Goal: Task Accomplishment & Management: Use online tool/utility

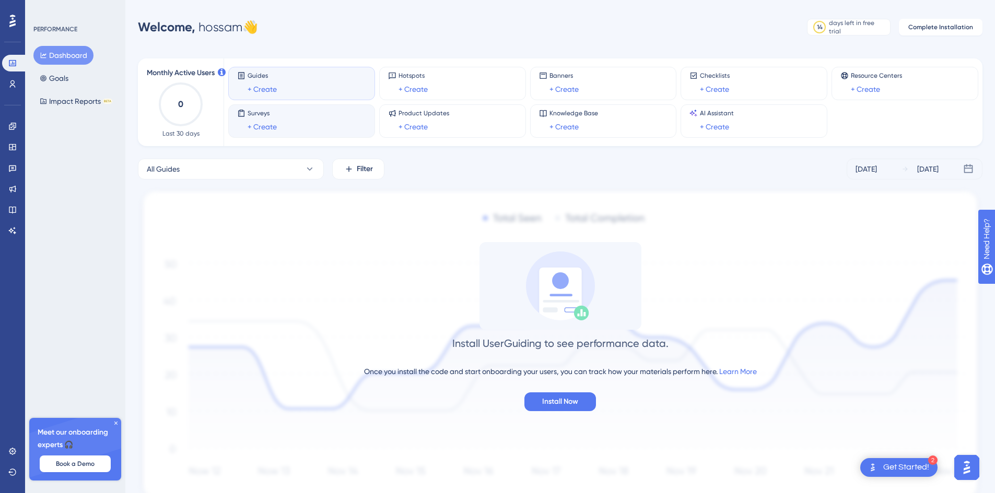
click at [265, 118] on div "Surveys + Create" at bounding box center [262, 121] width 29 height 24
click at [264, 127] on link "+ Create" at bounding box center [262, 127] width 29 height 13
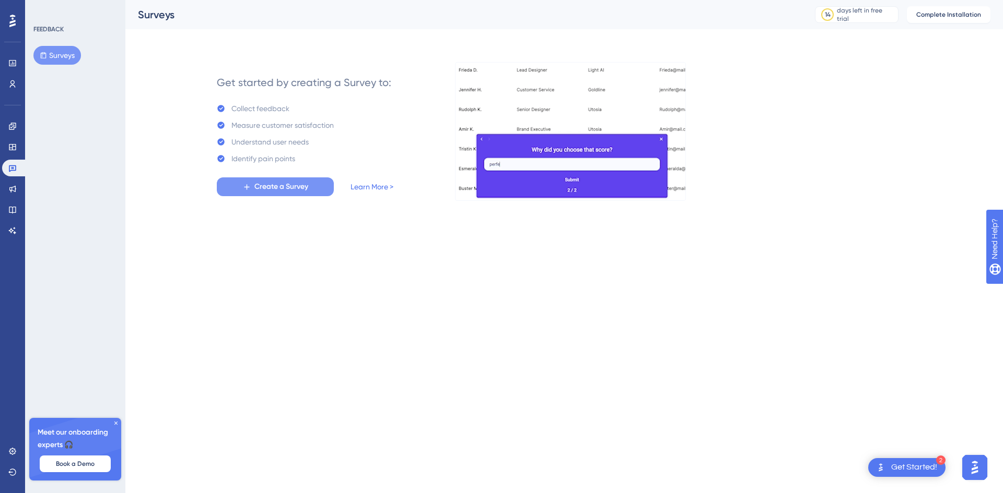
click at [281, 190] on span "Create a Survey" at bounding box center [281, 187] width 54 height 13
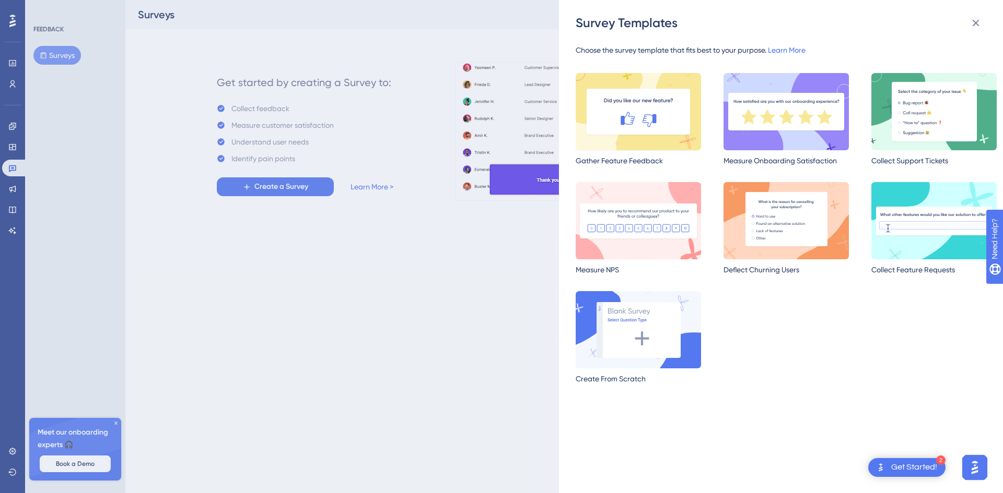
click at [650, 124] on img at bounding box center [637, 111] width 125 height 77
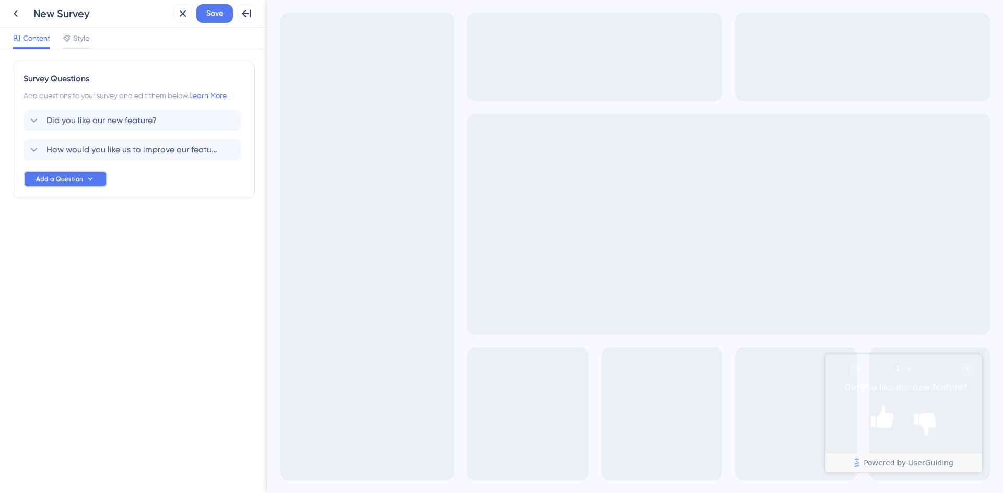
click at [86, 181] on icon at bounding box center [90, 179] width 8 height 8
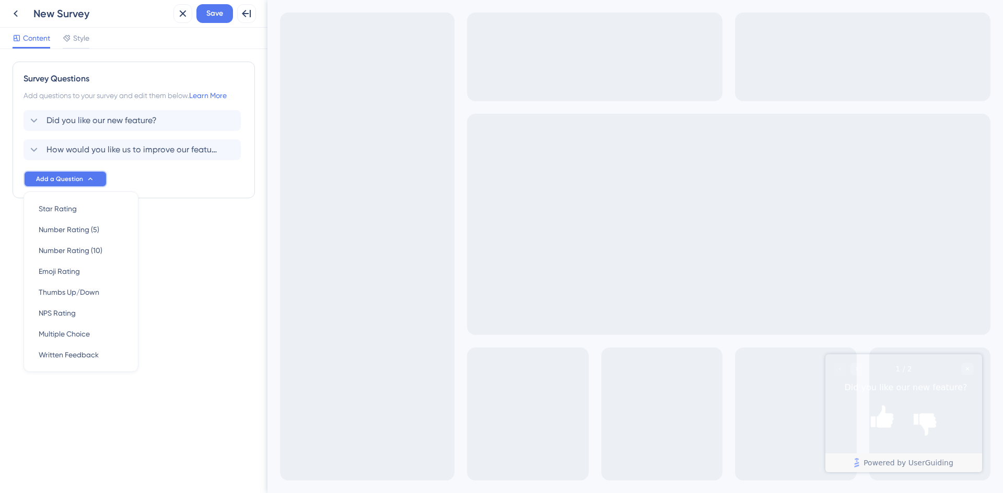
click at [89, 176] on icon at bounding box center [90, 179] width 8 height 8
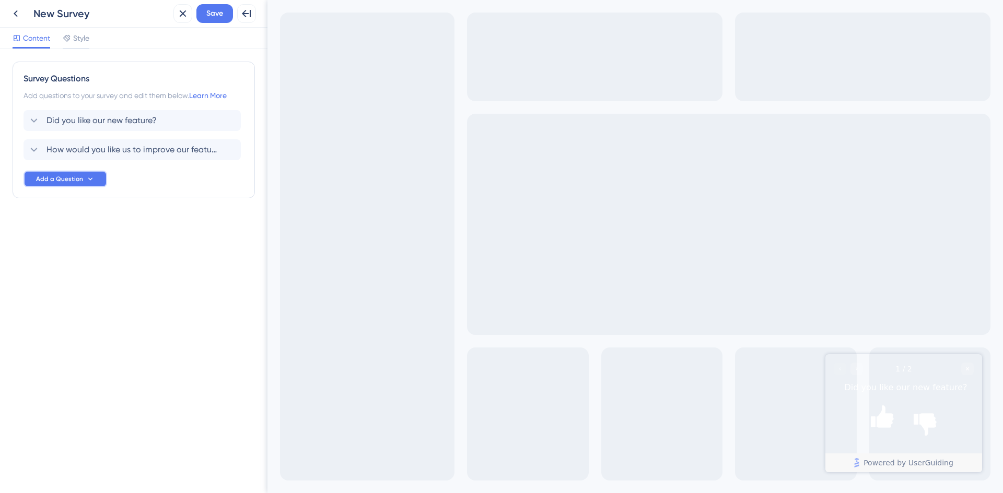
click at [86, 181] on icon at bounding box center [90, 179] width 8 height 8
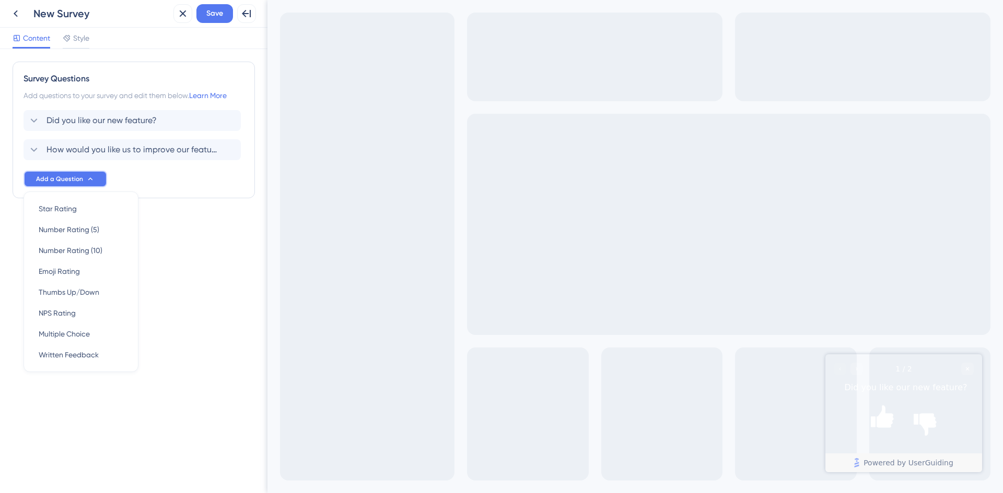
click at [86, 181] on icon at bounding box center [90, 179] width 8 height 8
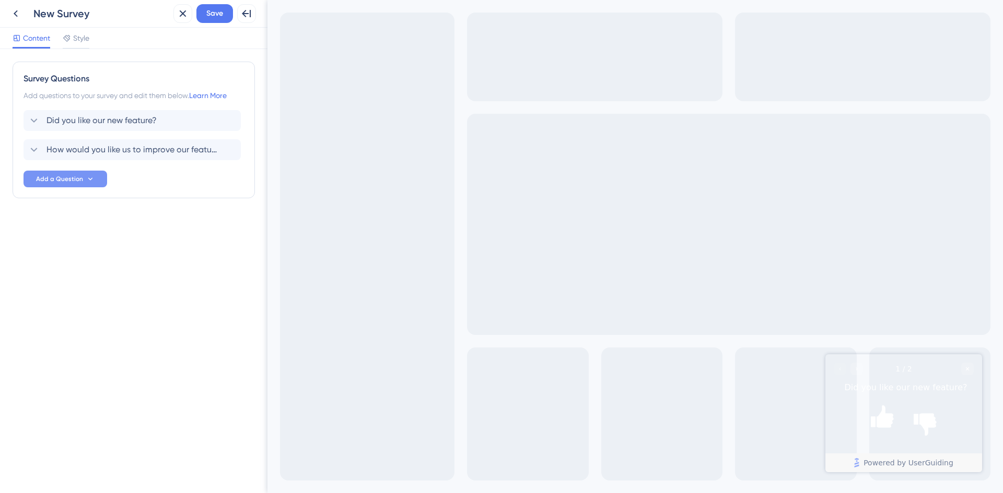
click at [87, 179] on icon at bounding box center [90, 179] width 8 height 8
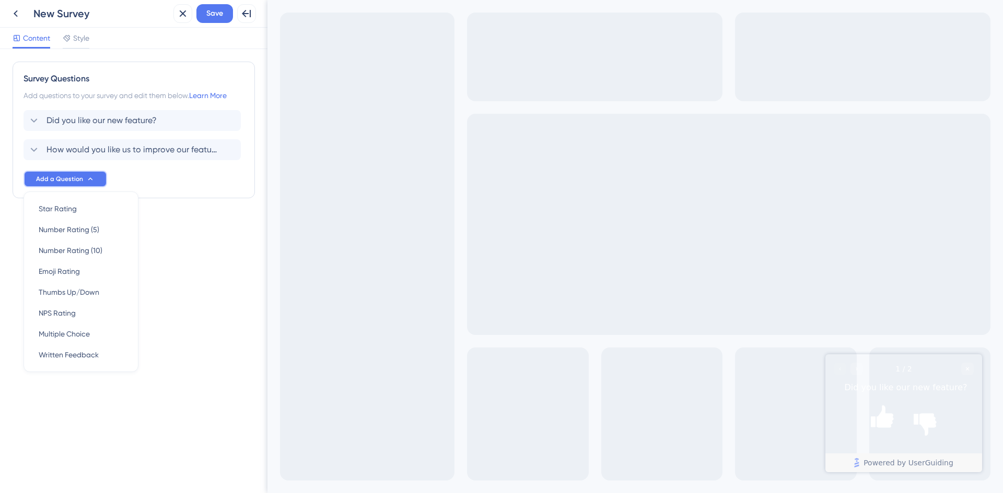
click at [87, 180] on icon at bounding box center [90, 179] width 8 height 8
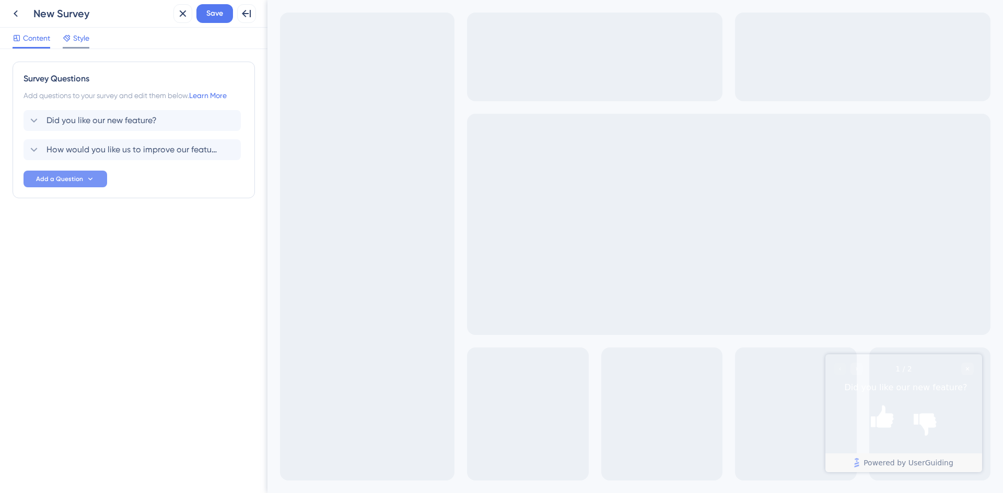
click at [78, 39] on span "Style" at bounding box center [81, 38] width 16 height 13
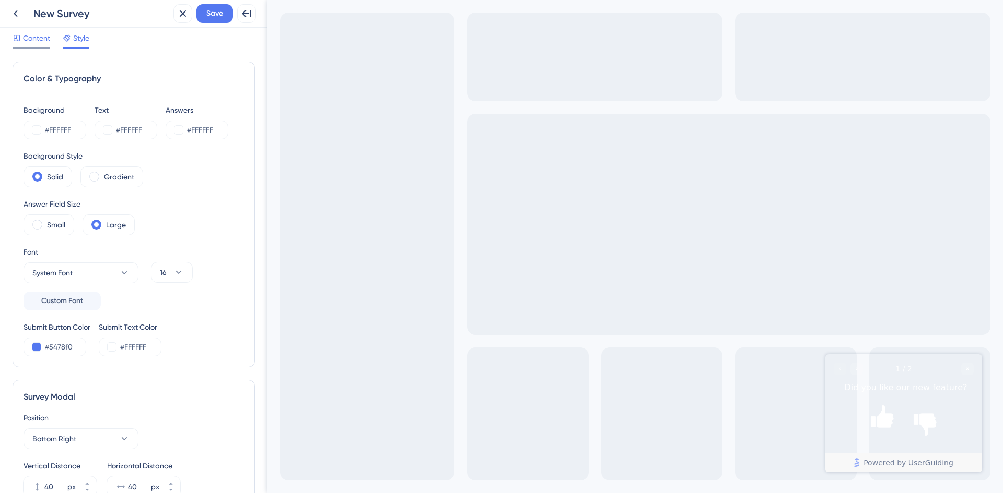
click at [33, 42] on span "Content" at bounding box center [36, 38] width 27 height 13
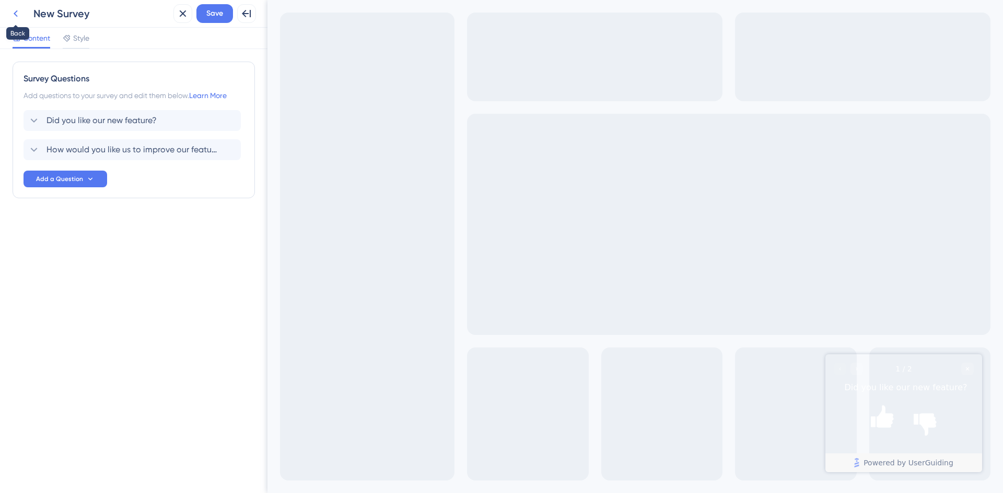
click at [18, 18] on icon at bounding box center [15, 13] width 13 height 13
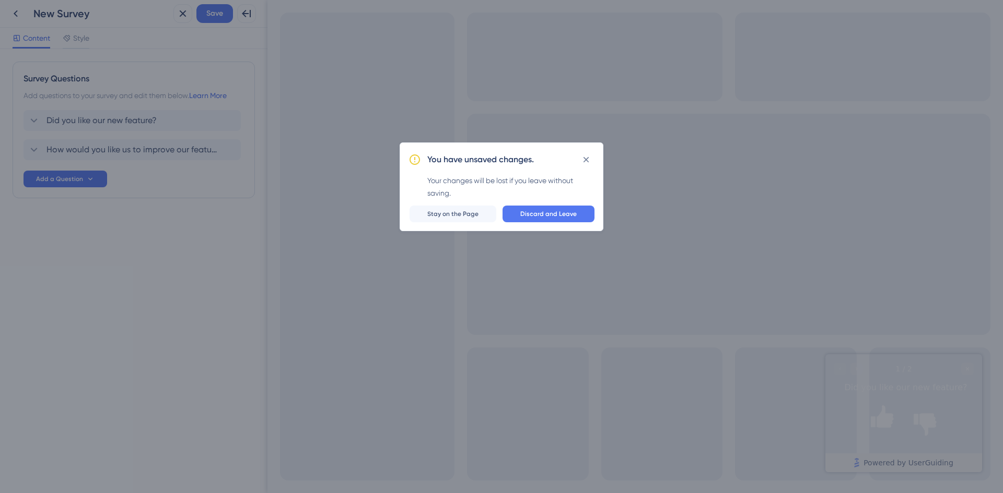
click at [539, 216] on span "Discard and Leave" at bounding box center [548, 214] width 56 height 8
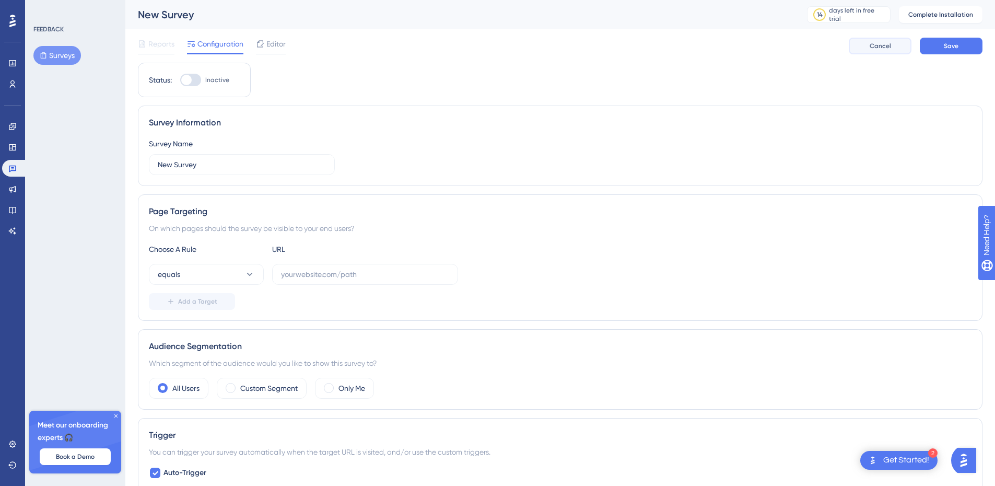
click at [860, 47] on button "Cancel" at bounding box center [880, 46] width 63 height 17
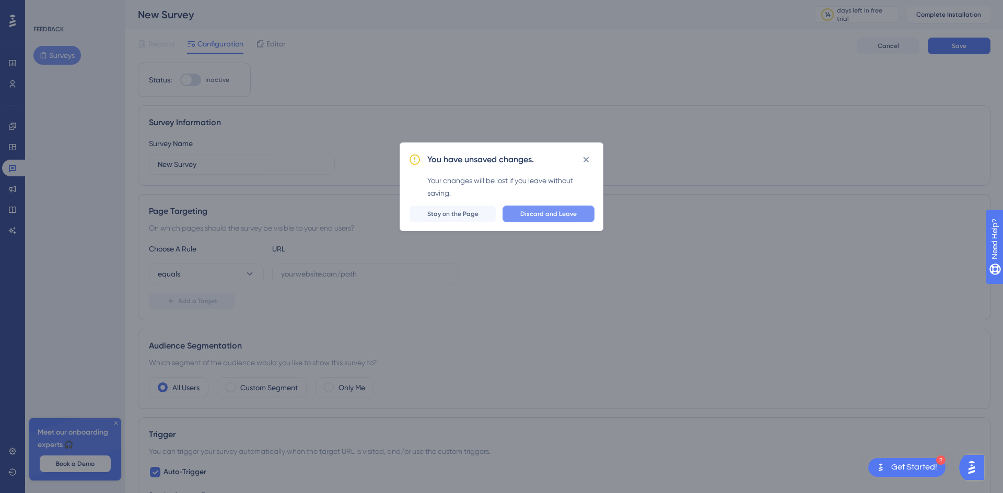
click at [538, 208] on button "Discard and Leave" at bounding box center [548, 214] width 92 height 17
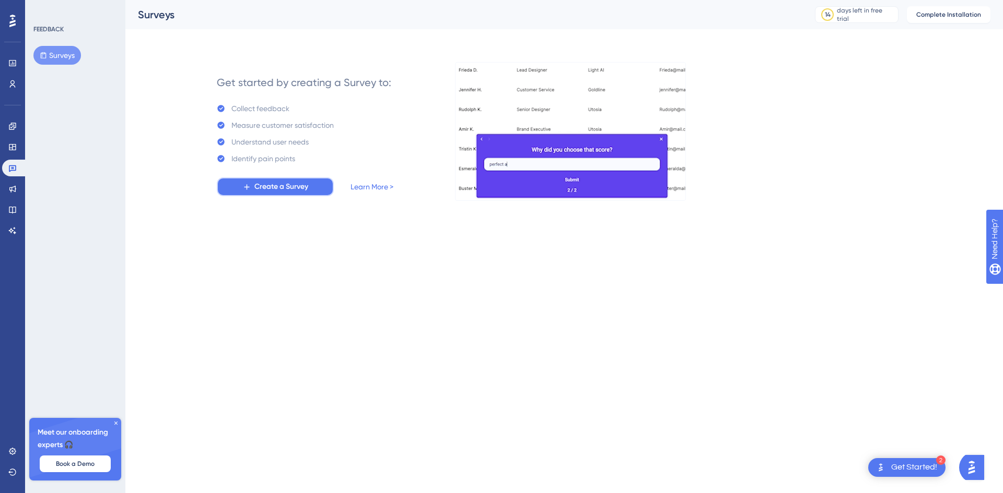
click at [263, 190] on span "Create a Survey" at bounding box center [281, 187] width 54 height 13
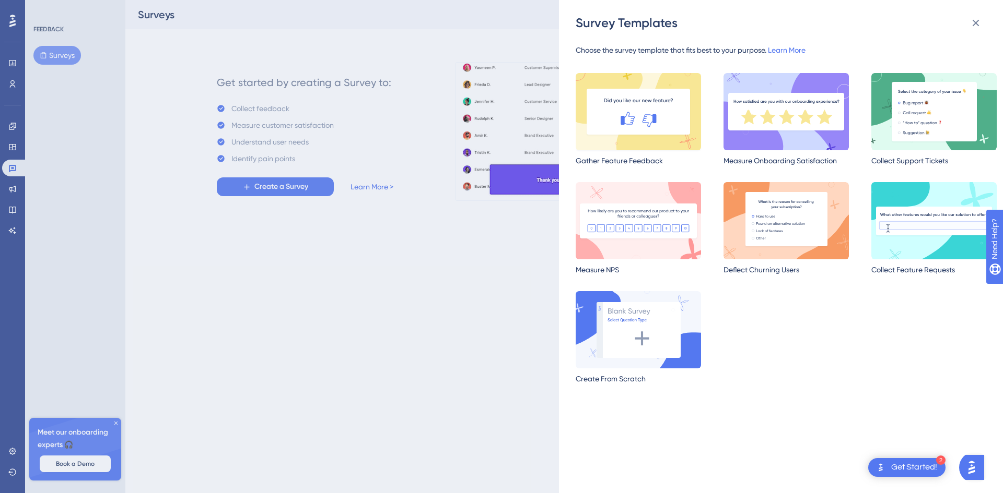
click at [648, 117] on img at bounding box center [637, 111] width 125 height 77
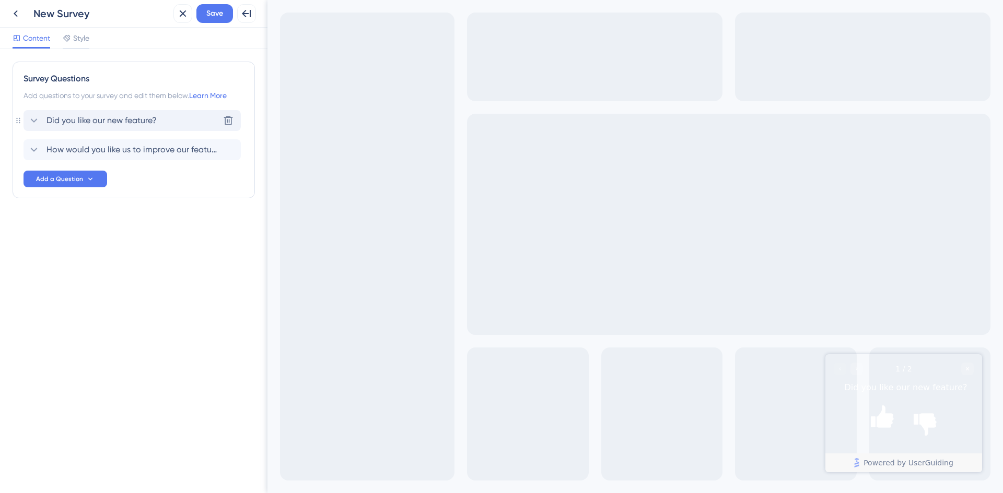
click at [67, 121] on span "Did you like our new feature?" at bounding box center [101, 120] width 110 height 13
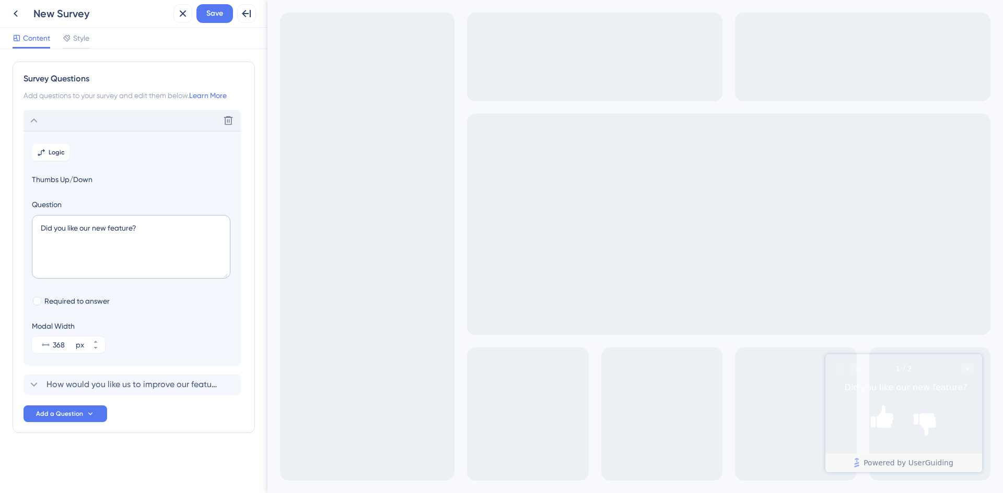
click at [31, 121] on icon at bounding box center [34, 120] width 13 height 13
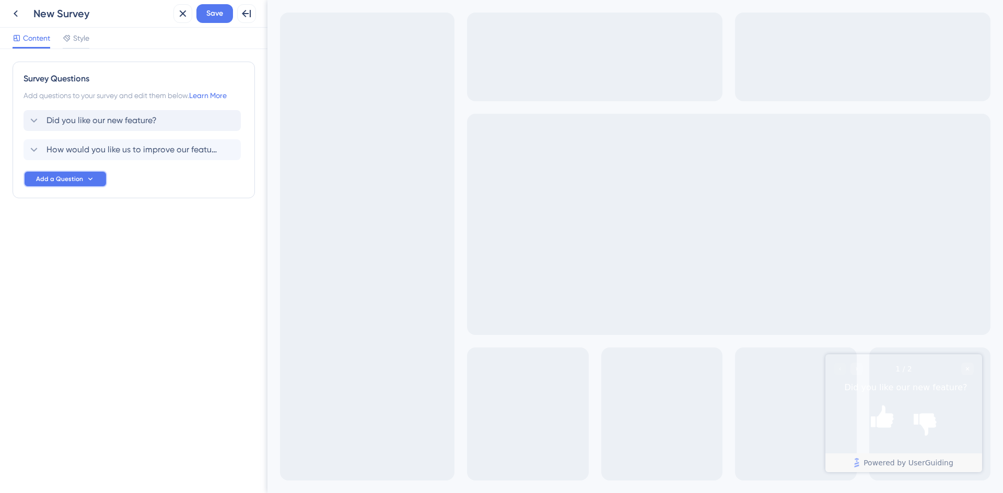
click at [62, 182] on span "Add a Question" at bounding box center [59, 179] width 47 height 8
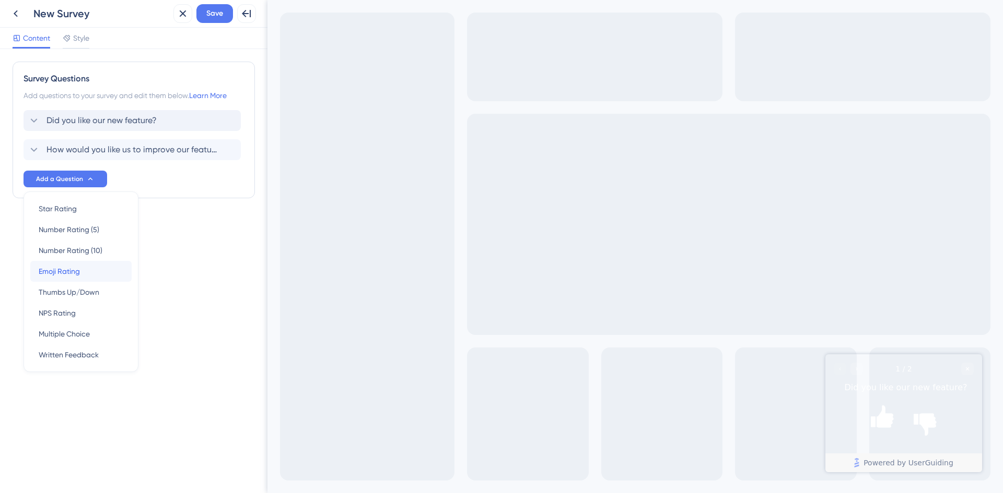
click at [75, 271] on span "Emoji Rating" at bounding box center [59, 271] width 41 height 13
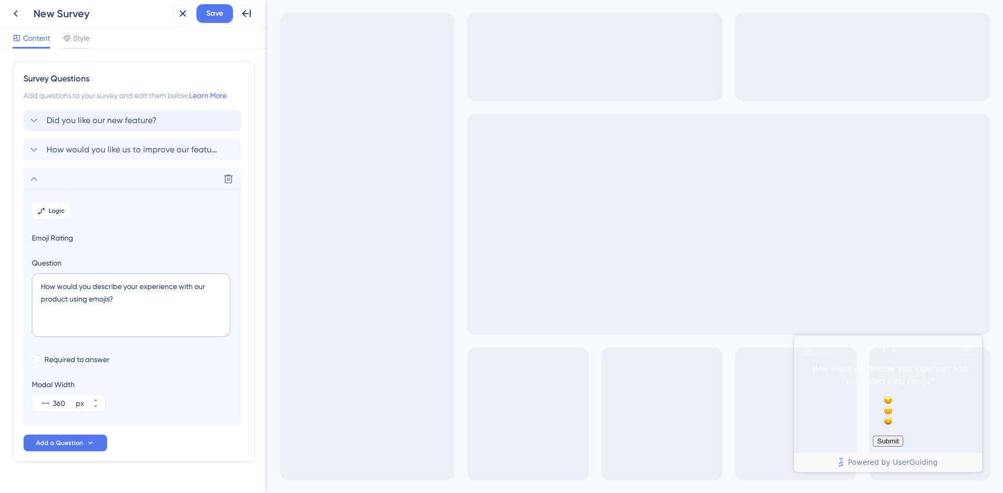
scroll to position [23, 0]
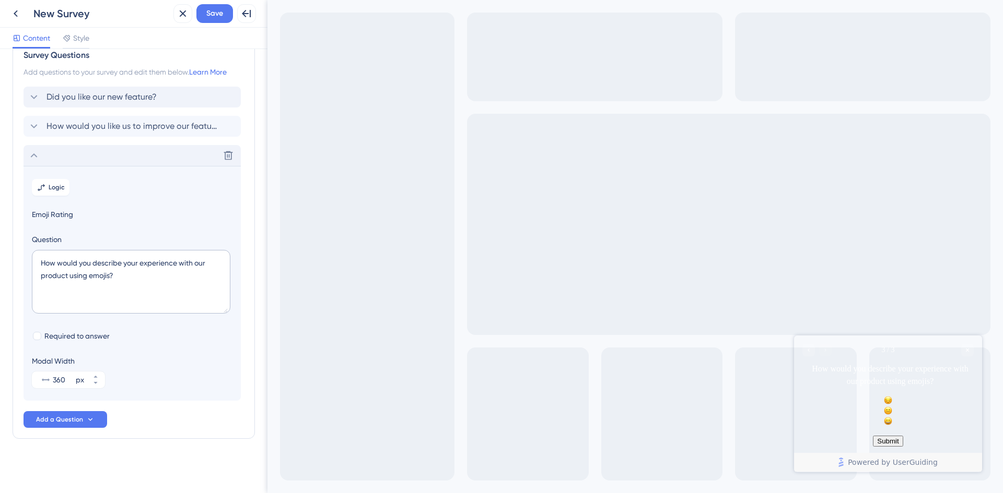
click at [30, 155] on icon at bounding box center [34, 155] width 13 height 13
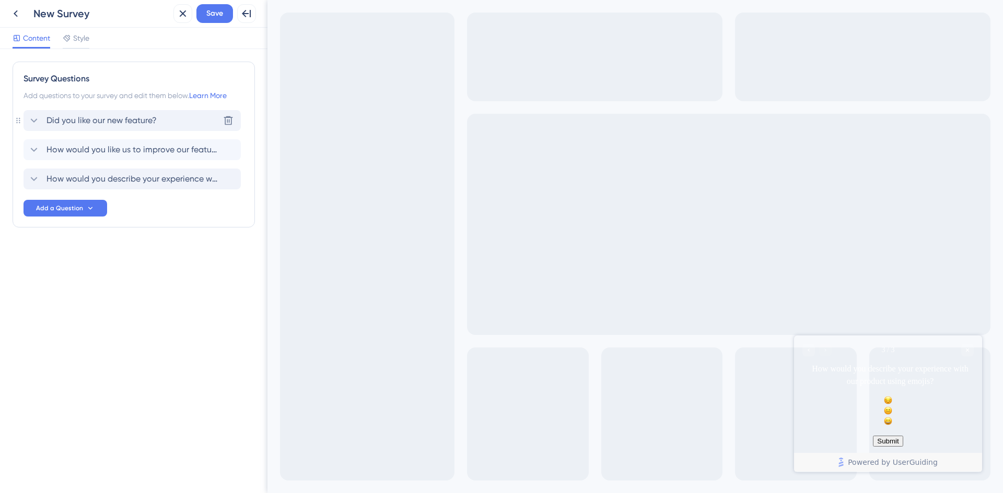
click at [117, 122] on span "Did you like our new feature?" at bounding box center [101, 120] width 110 height 13
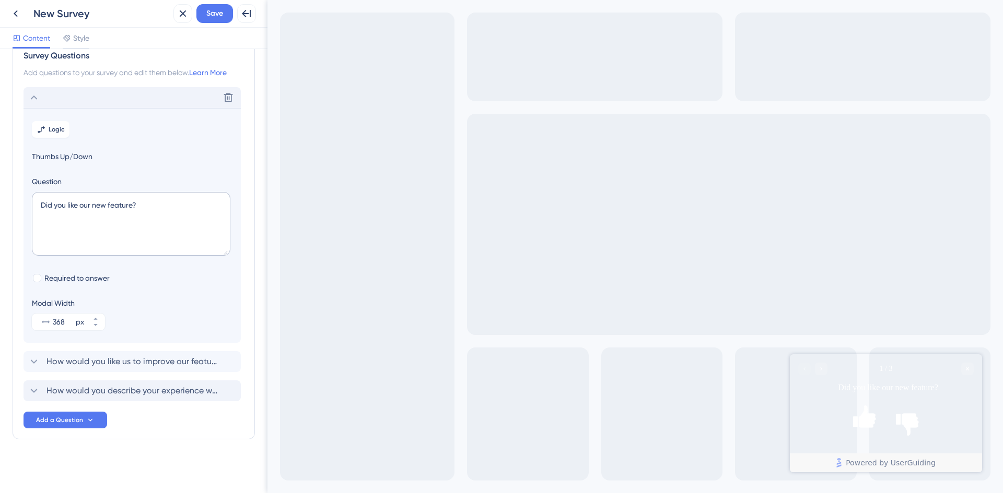
scroll to position [23, 0]
click at [33, 89] on div "Delete" at bounding box center [131, 97] width 217 height 21
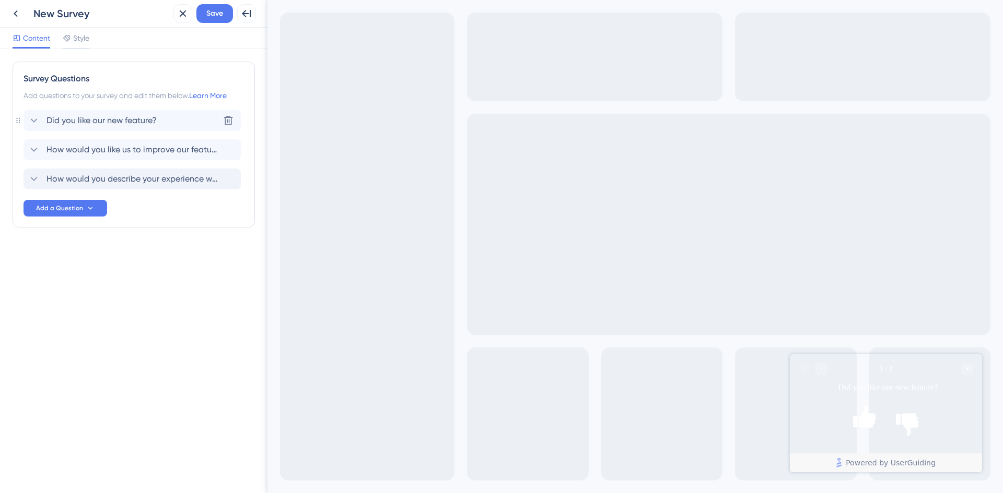
click at [128, 115] on span "Did you like our new feature?" at bounding box center [101, 120] width 110 height 13
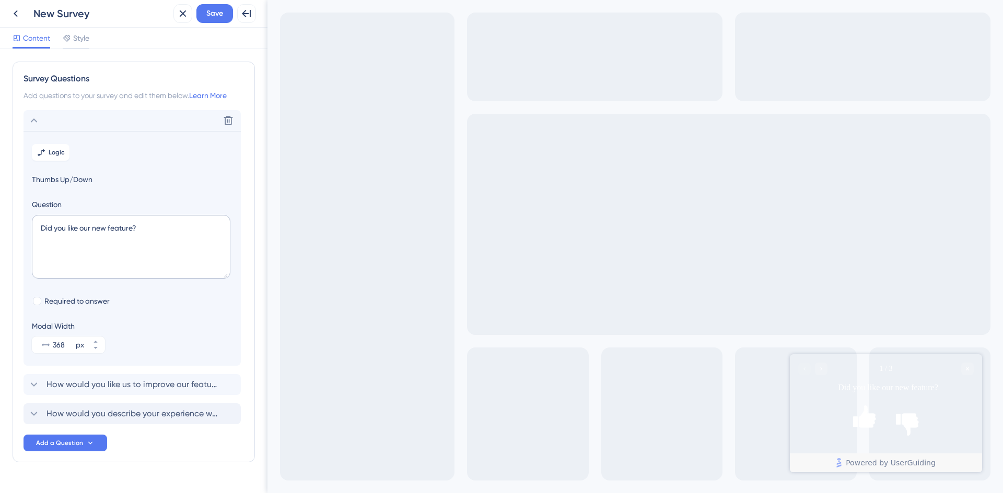
scroll to position [23, 0]
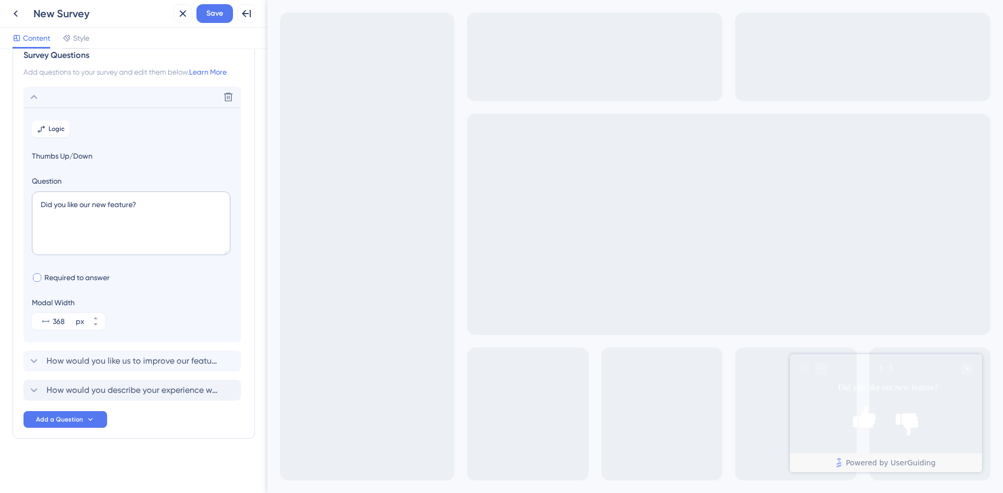
click at [39, 273] on div at bounding box center [37, 278] width 10 height 10
checkbox input "true"
click at [223, 19] on span "Save" at bounding box center [214, 13] width 17 height 13
click at [33, 97] on icon at bounding box center [34, 97] width 7 height 4
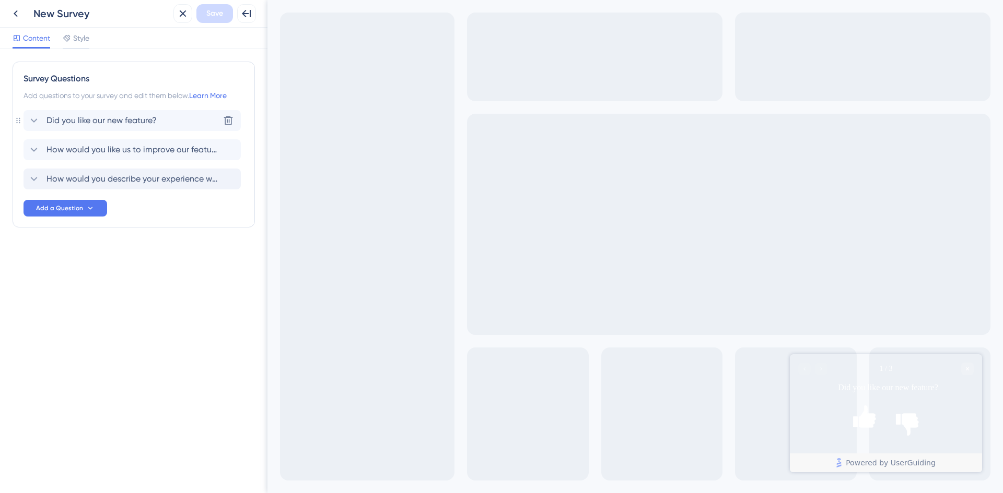
click at [80, 119] on span "Did you like our new feature?" at bounding box center [101, 120] width 110 height 13
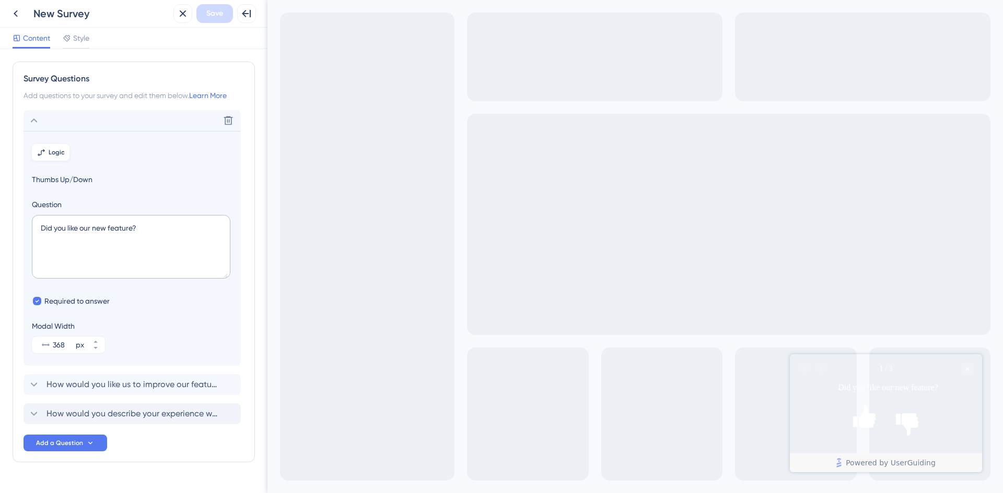
scroll to position [23, 0]
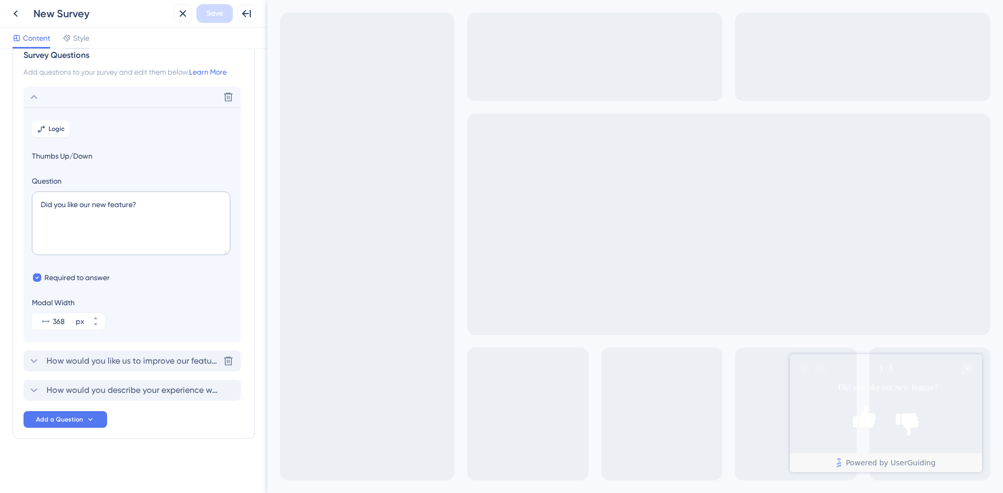
click at [198, 361] on span "How would you like us to improve our feature?" at bounding box center [132, 361] width 172 height 13
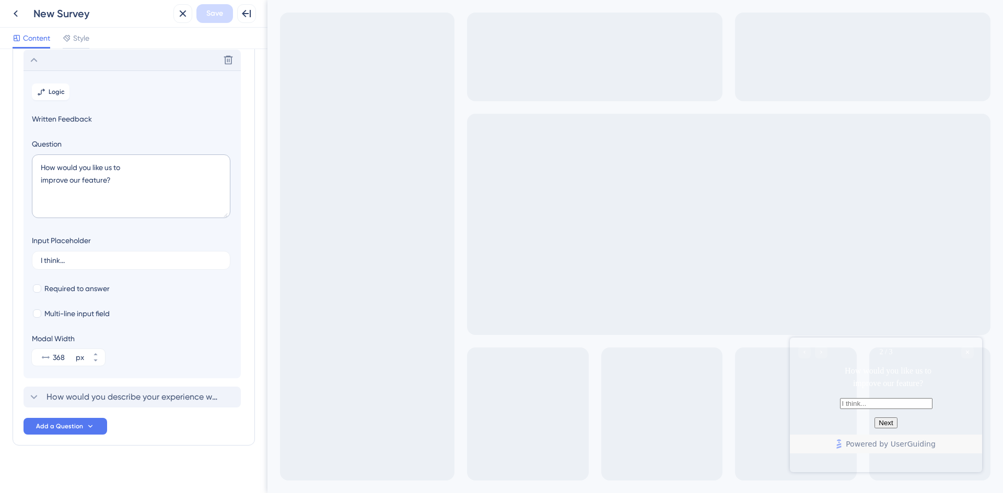
scroll to position [90, 0]
click at [394, 150] on div "Exit Full Screen" at bounding box center [634, 246] width 735 height 493
click at [855, 409] on input "text" at bounding box center [886, 403] width 92 height 11
drag, startPoint x: 903, startPoint y: 355, endPoint x: 1404, endPoint y: 675, distance: 594.4
click at [882, 338] on html "2 / 3 How would you like us to improve our feature? Next Powered by UserGuiding" at bounding box center [886, 396] width 192 height 116
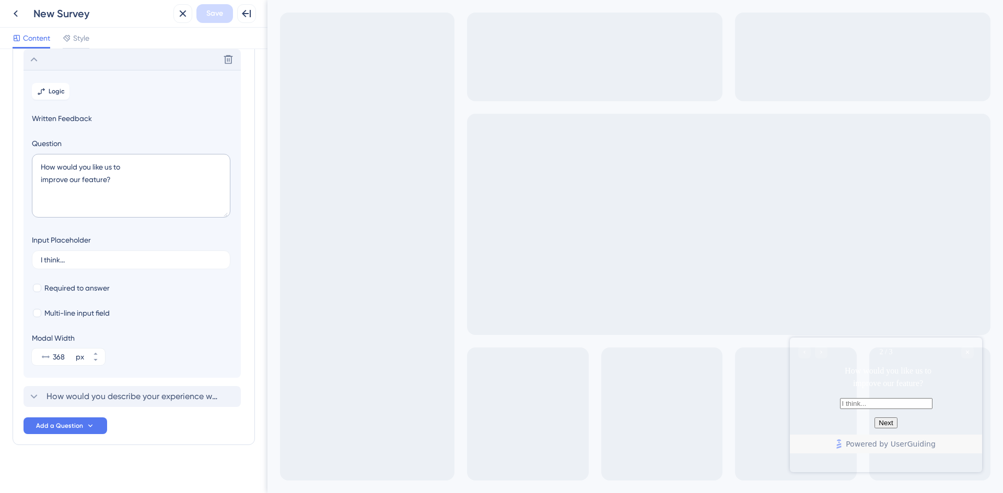
click at [841, 405] on input "text" at bounding box center [886, 403] width 92 height 11
click at [72, 41] on div "Style" at bounding box center [76, 38] width 27 height 13
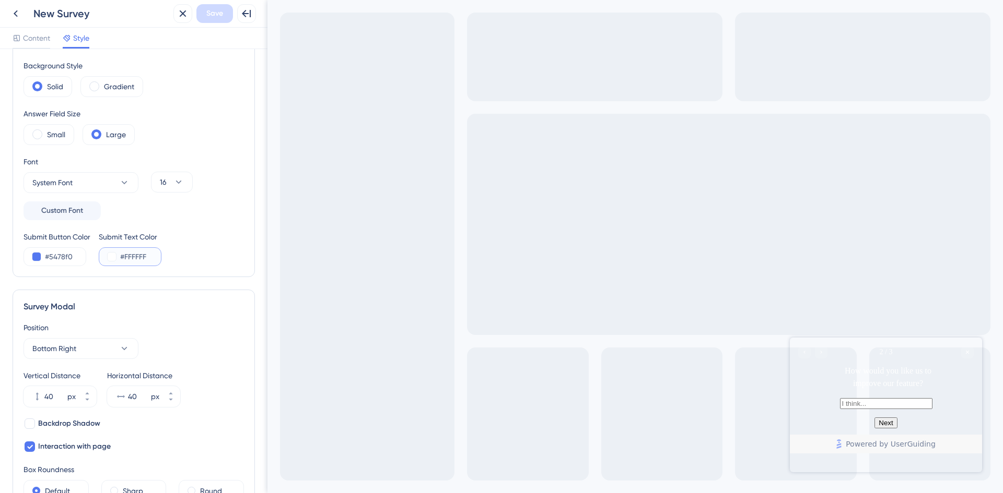
click at [110, 258] on button at bounding box center [112, 257] width 8 height 8
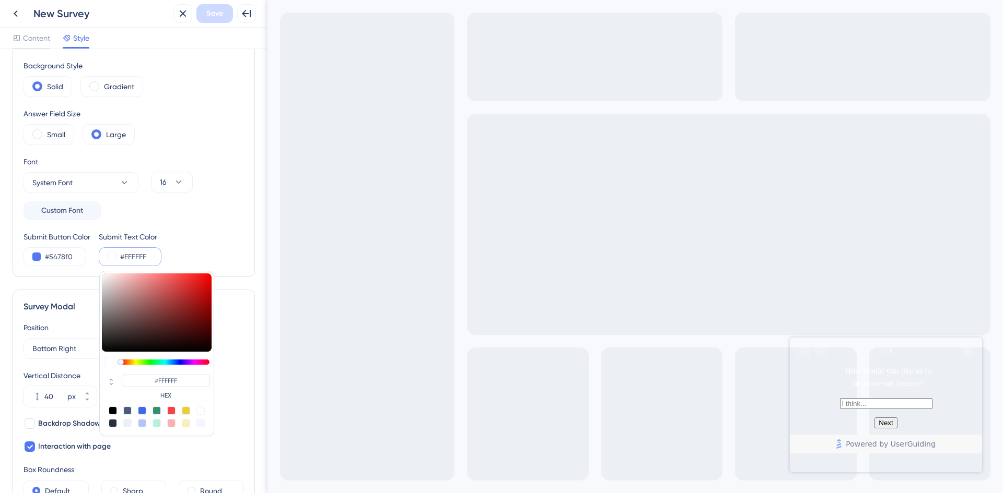
type input "#4b4545"
type input "#4B4545"
type input "#443f3f"
type input "#443F3F"
type input "#363333"
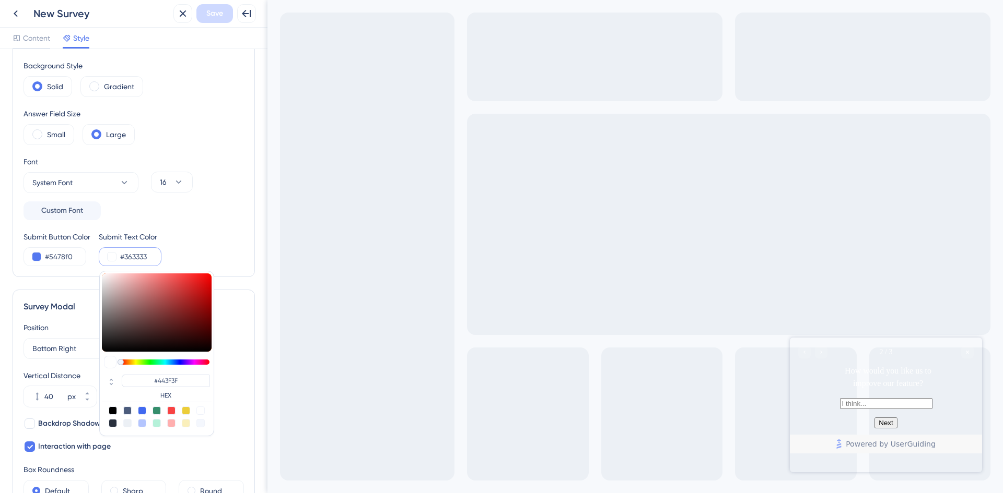
type input "#363333"
type input "#272727"
type input "#111111"
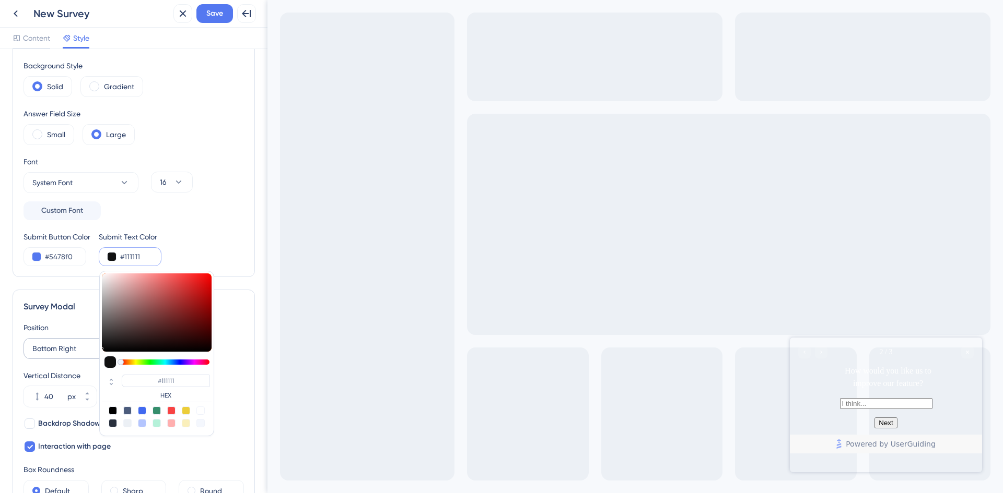
type input "#0a0a0a"
type input "#0A0A0A"
type input "#080808"
type input "#020202"
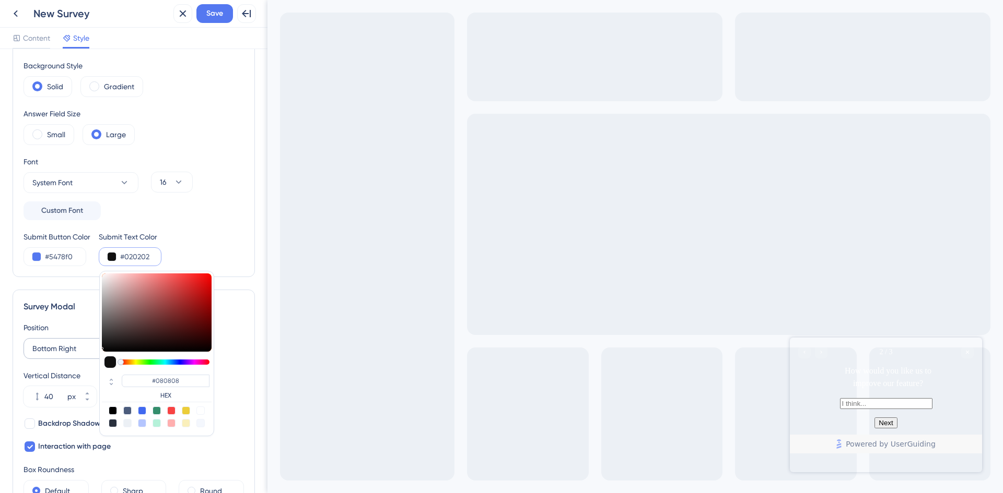
type input "#020202"
type input "#000000"
type input "#020202"
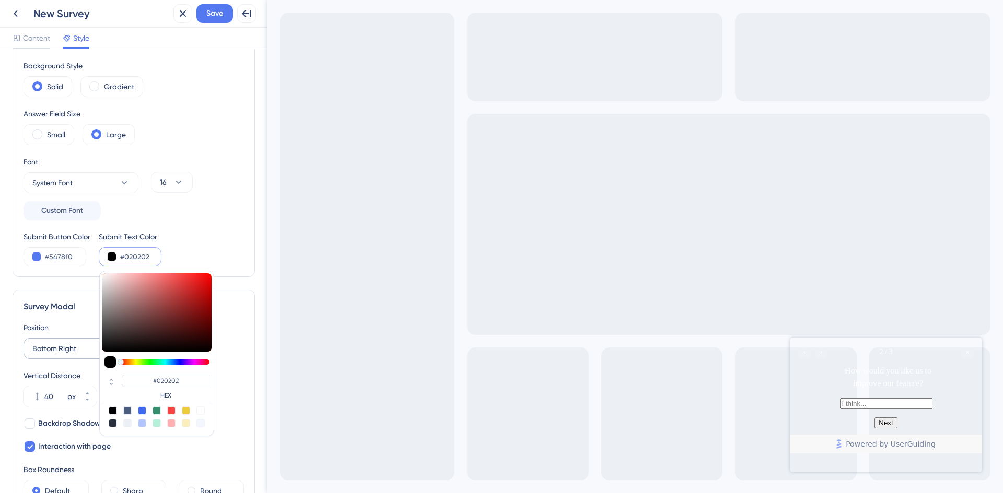
type input "#0a0a0a"
drag, startPoint x: 112, startPoint y: 329, endPoint x: 97, endPoint y: 348, distance: 24.1
click at [97, 348] on div "Color & Typography Background #FFFFFF Text #FFFFFF Answers #FFFFFF Background S…" at bounding box center [134, 436] width 242 height 930
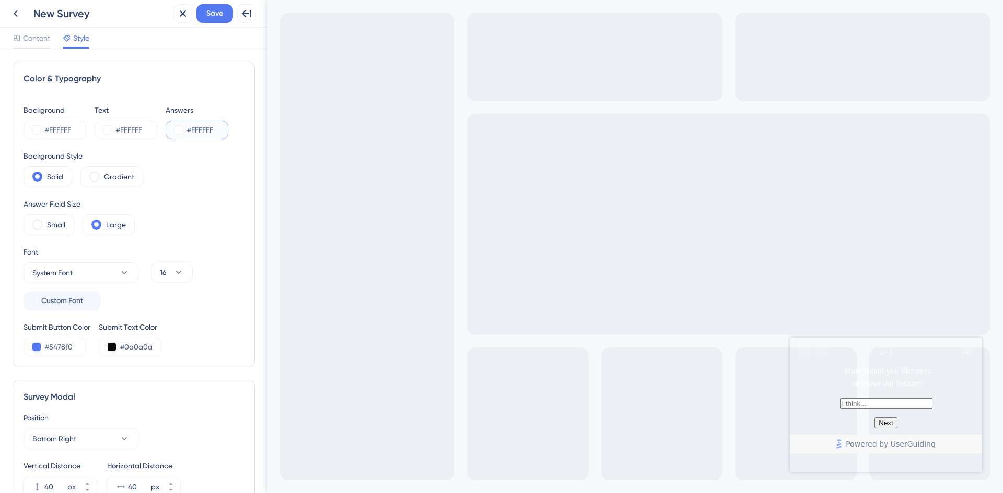
click at [177, 129] on button at bounding box center [178, 130] width 8 height 8
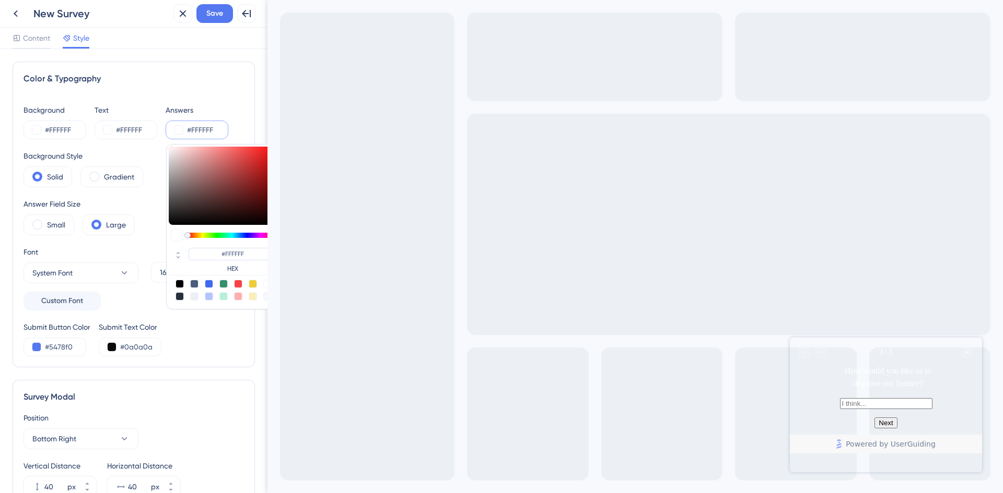
type input "#747272"
type input "#727171"
type input "#616161"
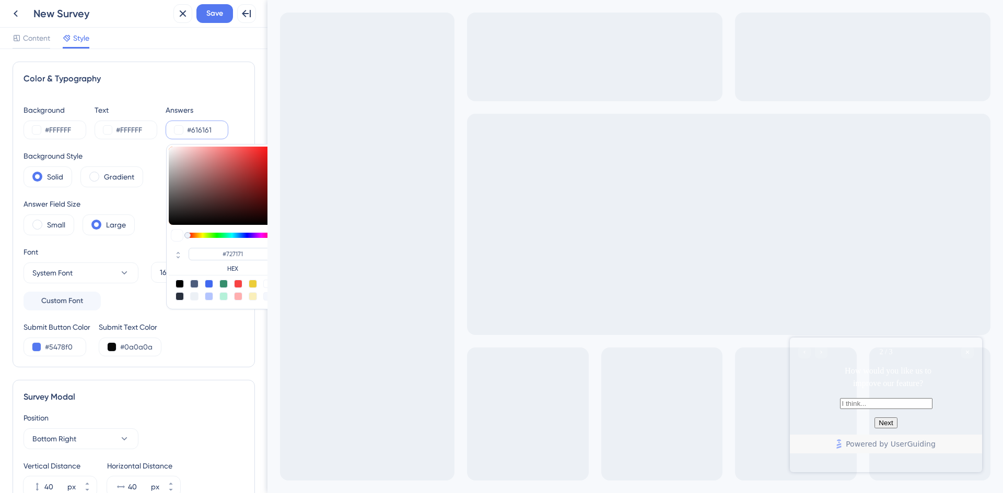
type input "#616161"
type input "#535353"
type input "#505050"
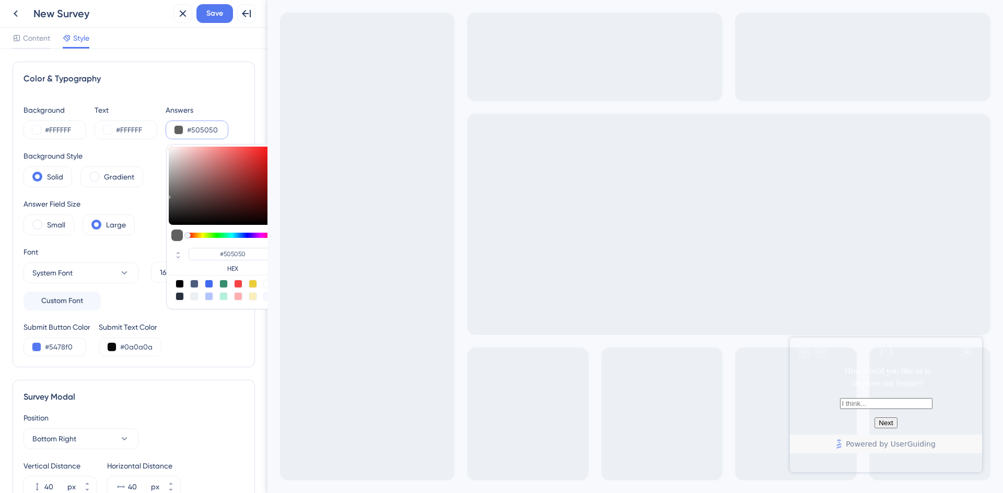
type input "#4e4e4e"
type input "#4E4E4E"
type input "#464646"
type input "#3a3a3a"
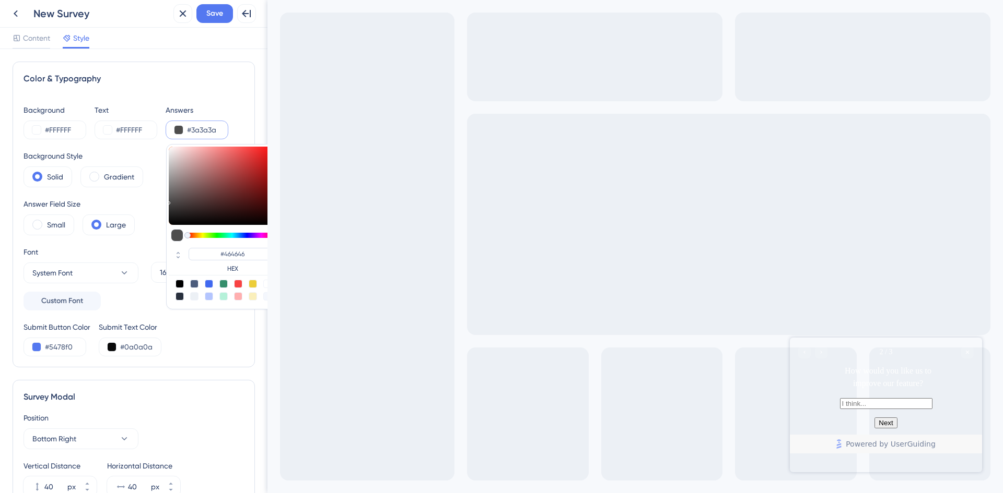
type input "#3A3A3A"
type input "#2c2c2c"
type input "#2C2C2C"
type input "#191919"
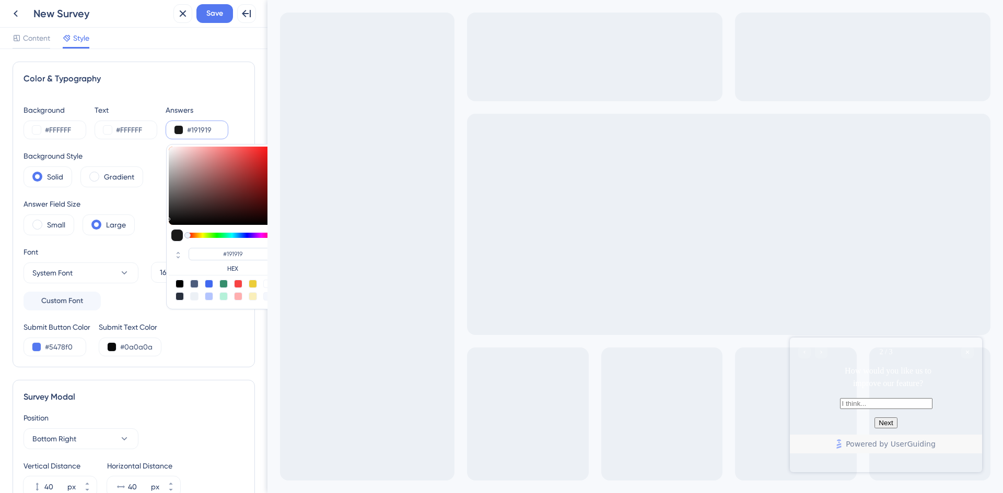
type input "#050505"
type input "#000000"
drag, startPoint x: 170, startPoint y: 190, endPoint x: 158, endPoint y: 238, distance: 49.4
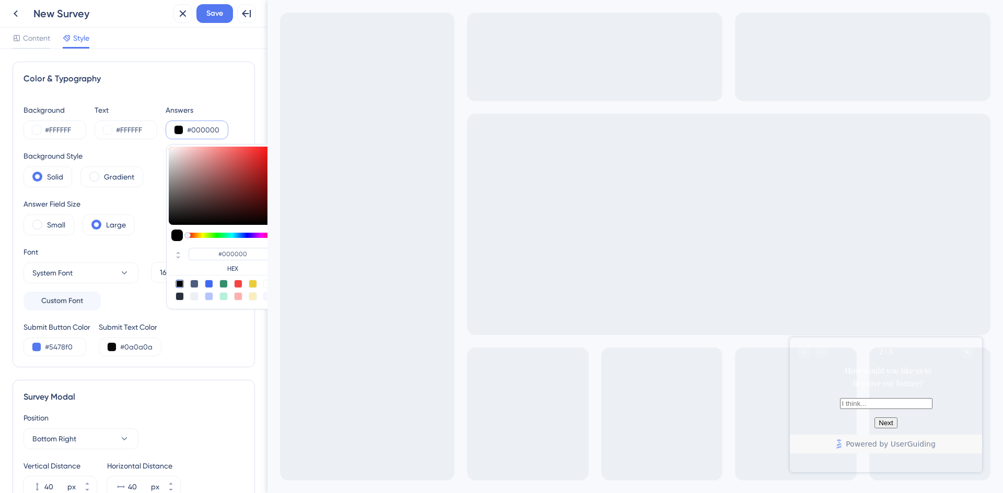
click at [158, 238] on div "Background #FFFFFF Text #FFFFFF Answers #000000 #000000 HEX Background Style So…" at bounding box center [133, 230] width 220 height 253
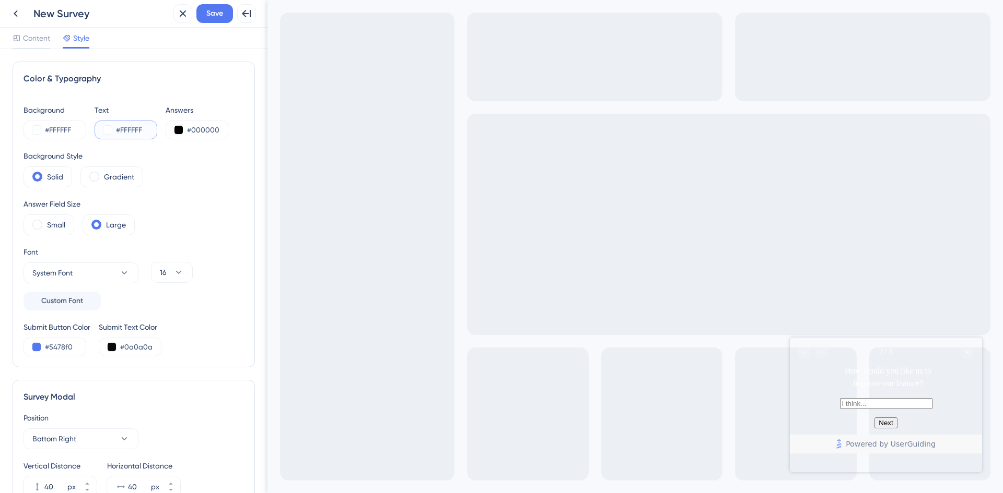
click at [108, 133] on button at bounding box center [107, 130] width 8 height 8
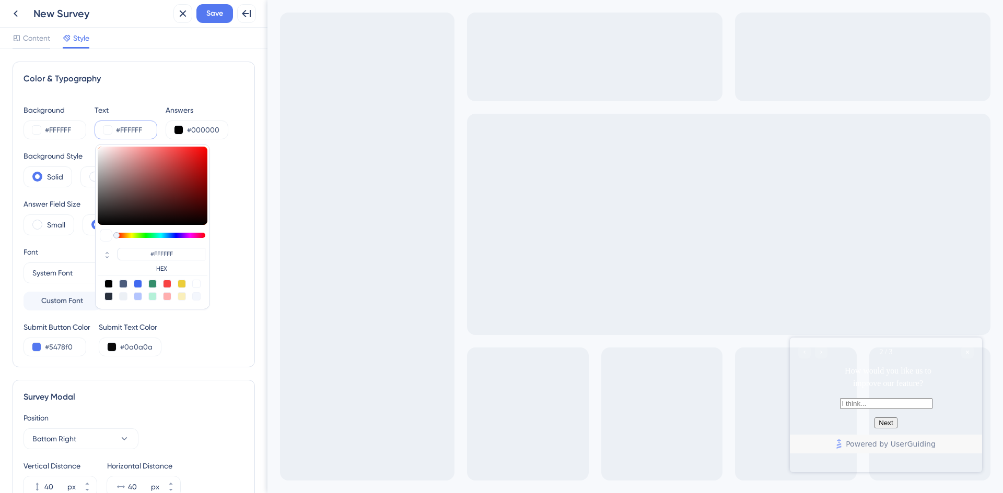
type input "#8f8282"
type input "#8F8282"
type input "#756b6b"
type input "#756B6B"
type input "#5c5656"
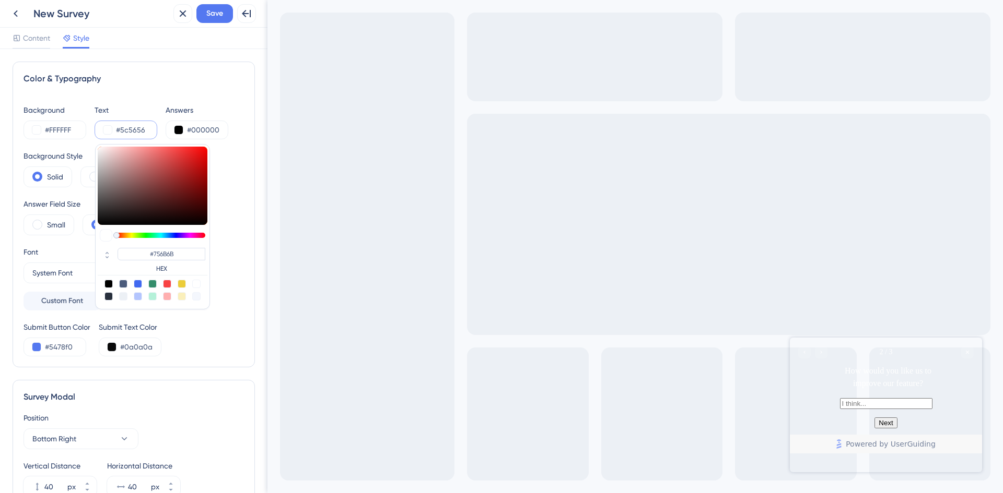
type input "#5C5656"
type input "#3f3d3d"
type input "#3F3D3D"
type input "#252525"
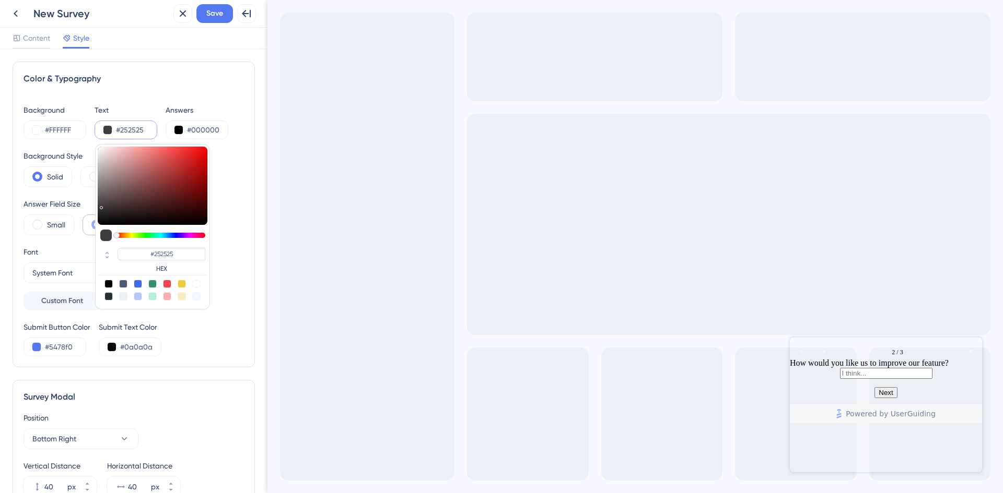
type input "#141414"
type input "#070707"
type input "#000000"
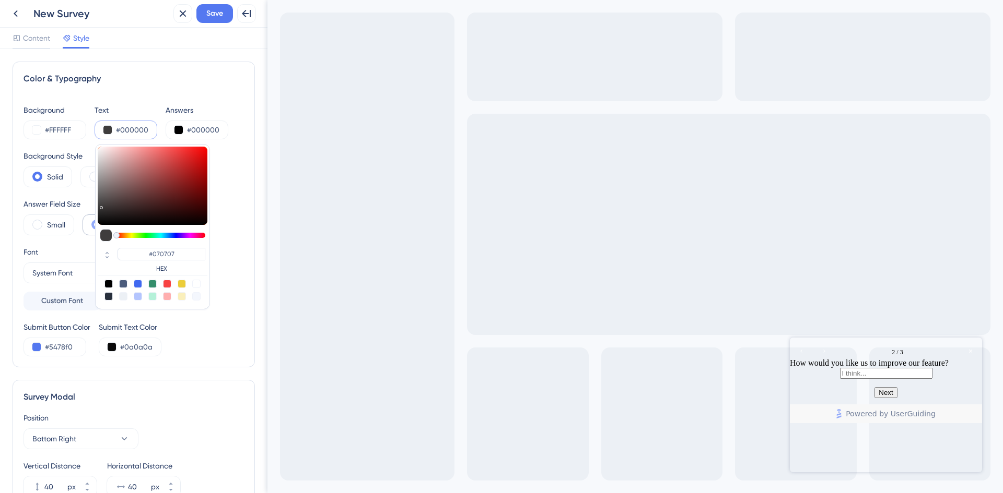
type input "#000000"
drag, startPoint x: 108, startPoint y: 184, endPoint x: 80, endPoint y: 251, distance: 71.7
click at [80, 251] on div "Background #FFFFFF Text #000000 #000000 HEX Answers #000000 Background Style So…" at bounding box center [133, 230] width 220 height 253
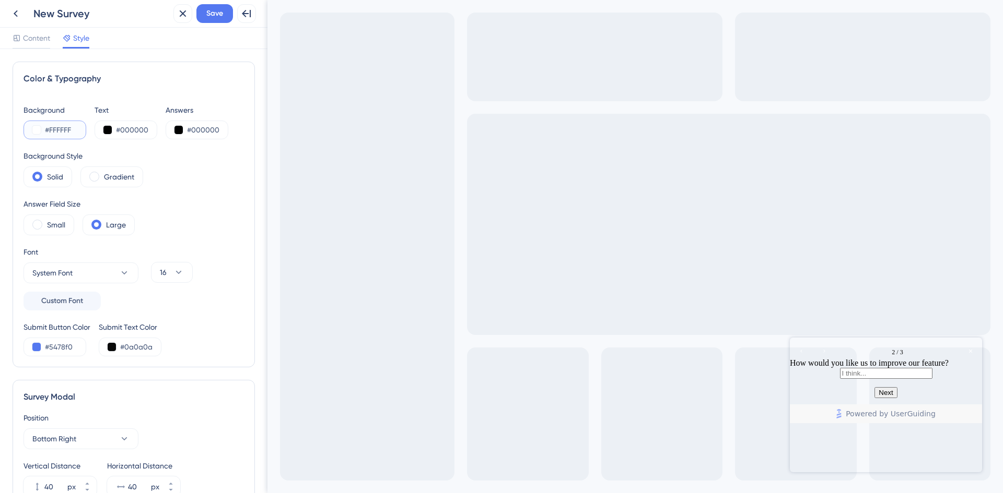
click at [37, 129] on button at bounding box center [36, 130] width 8 height 8
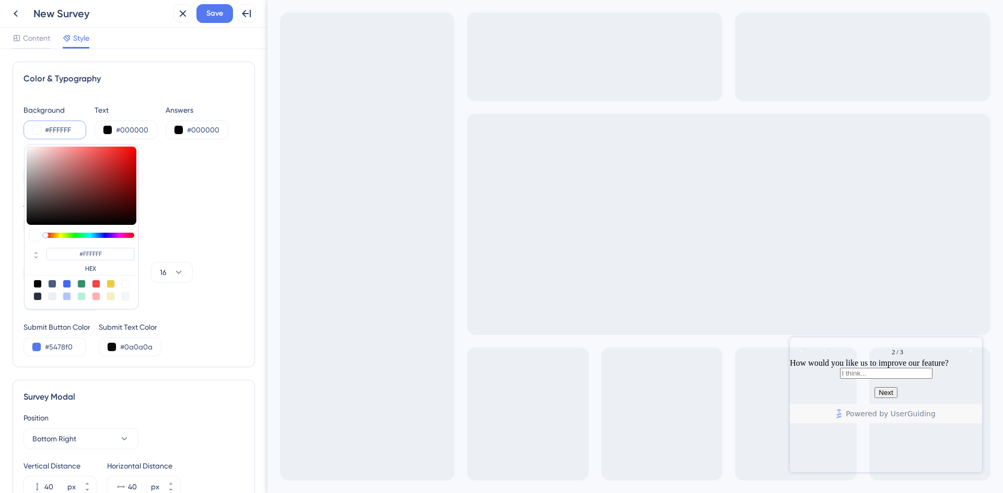
type input "#c3a6a6"
type input "#C3A6A6"
type input "#af9494"
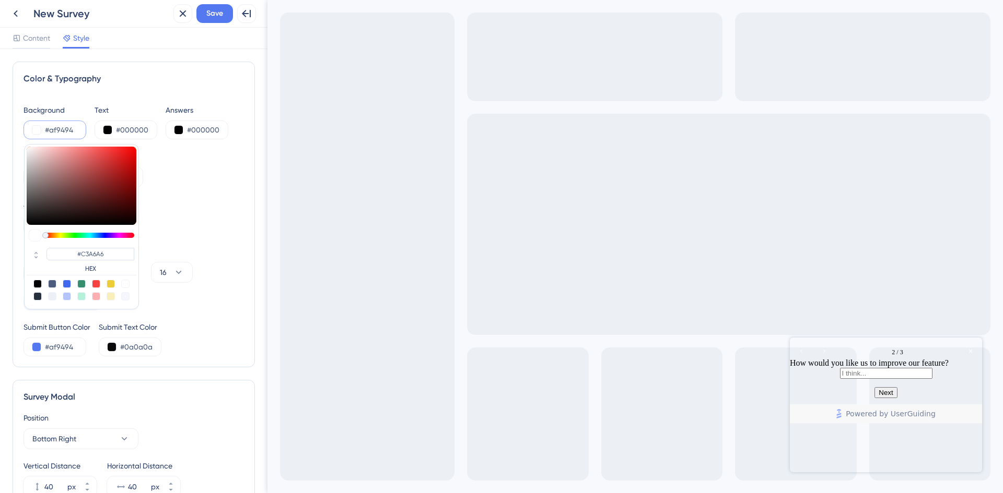
type input "#AF9494"
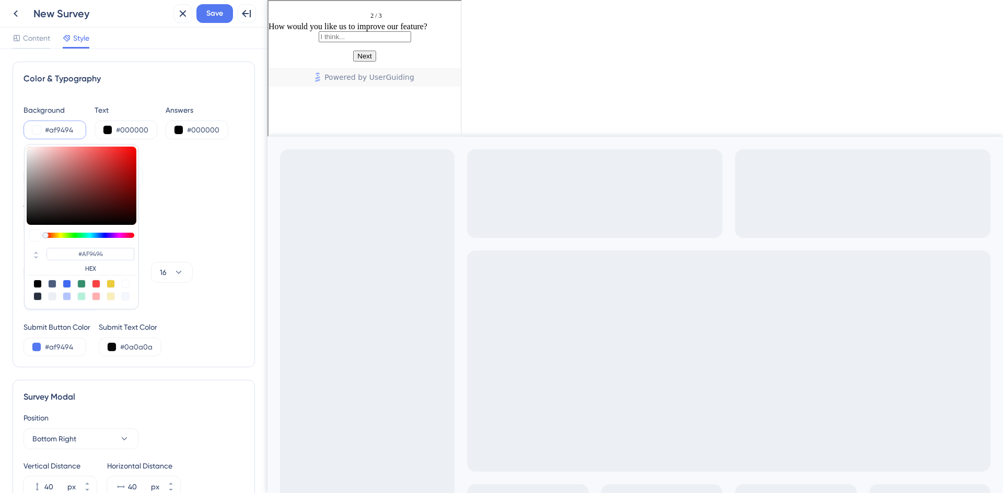
type input "#948080"
type input "#776c6c"
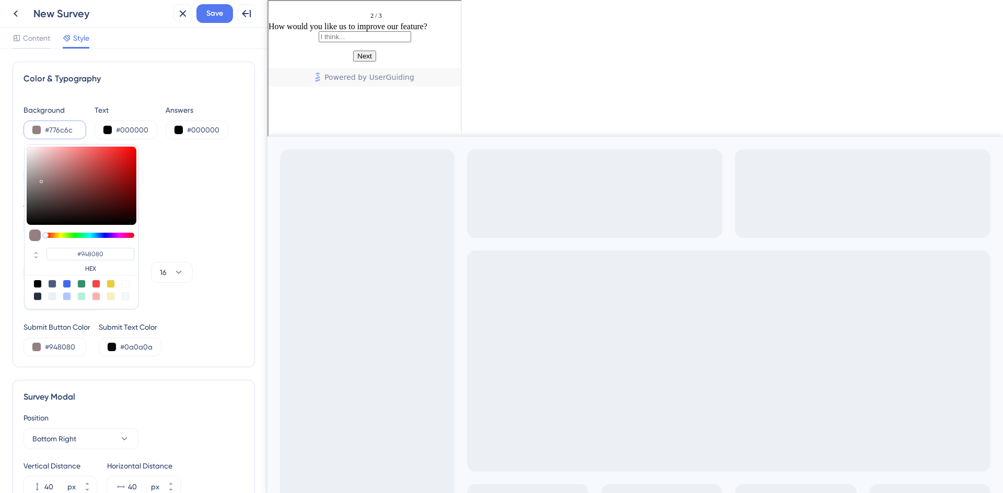
type input "#776C6C"
type input "#5a5656"
type input "#5A5656"
type input "#424242"
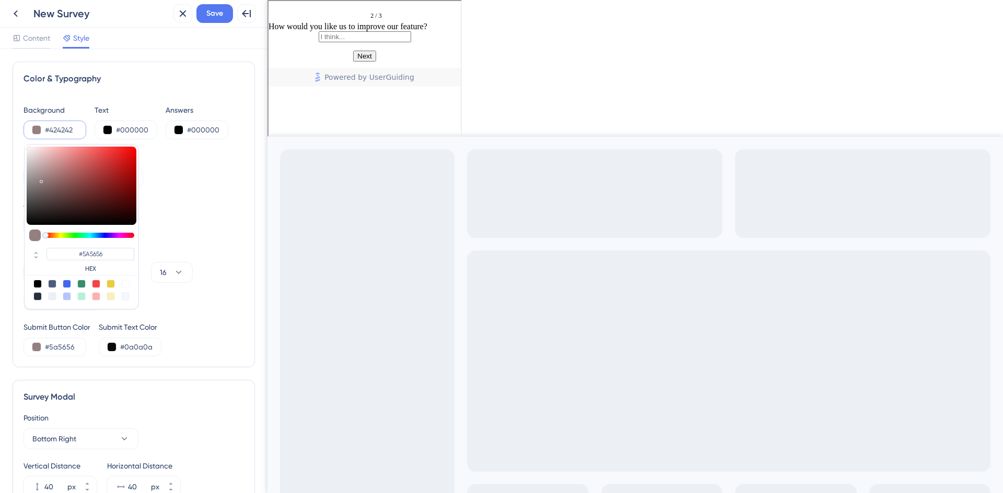
type input "#424242"
type input "#303030"
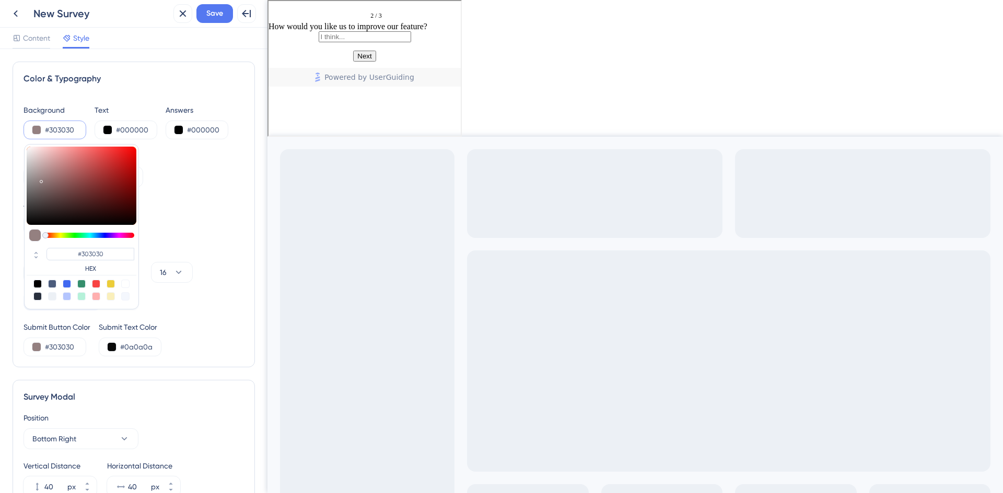
type input "#191919"
type input "#000000"
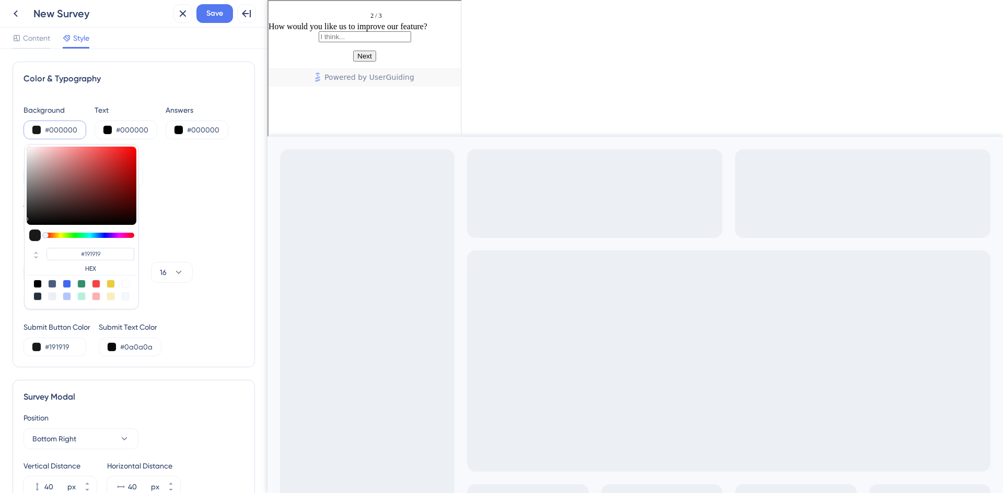
type input "#000000"
type input "#111111"
type input "#292929"
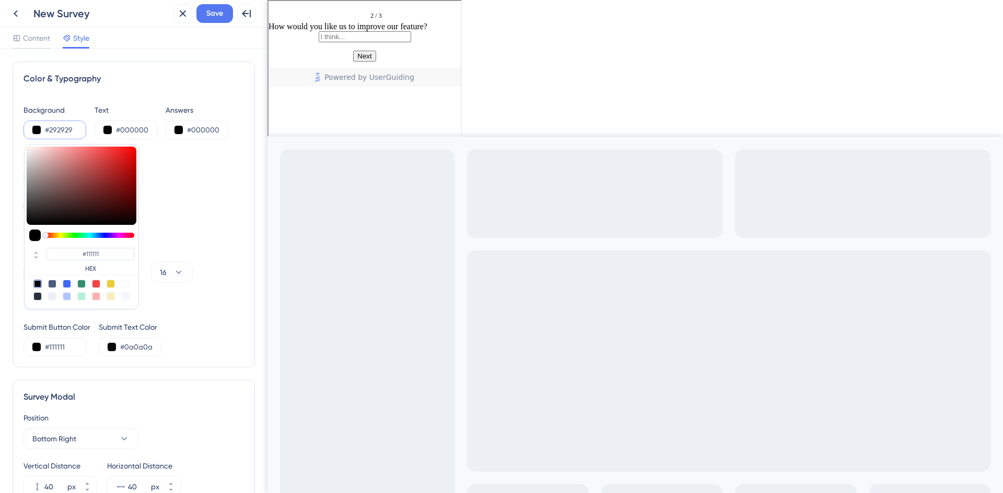
type input "#292929"
type input "#3f3f3f"
type input "#3F3F3F"
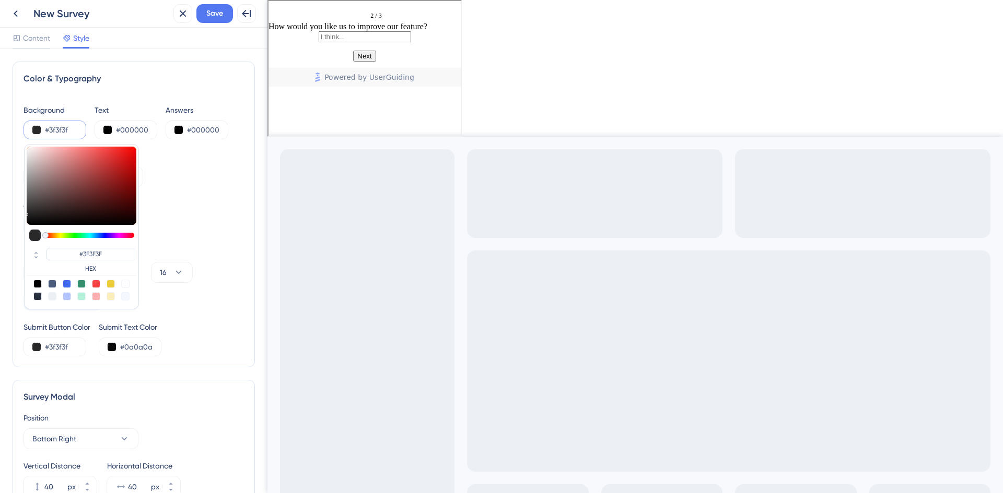
type input "#585858"
type input "#6b6b6b"
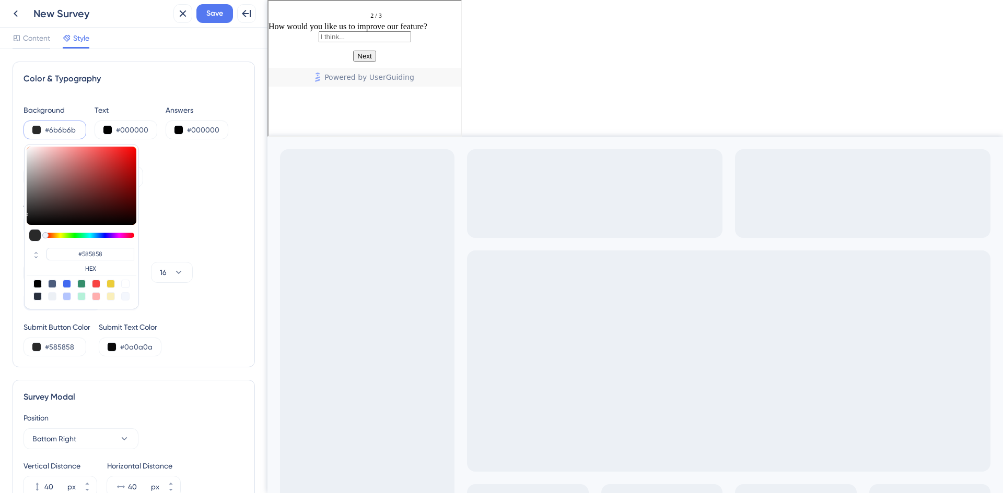
type input "#6B6B6B"
type input "#818181"
type input "#949494"
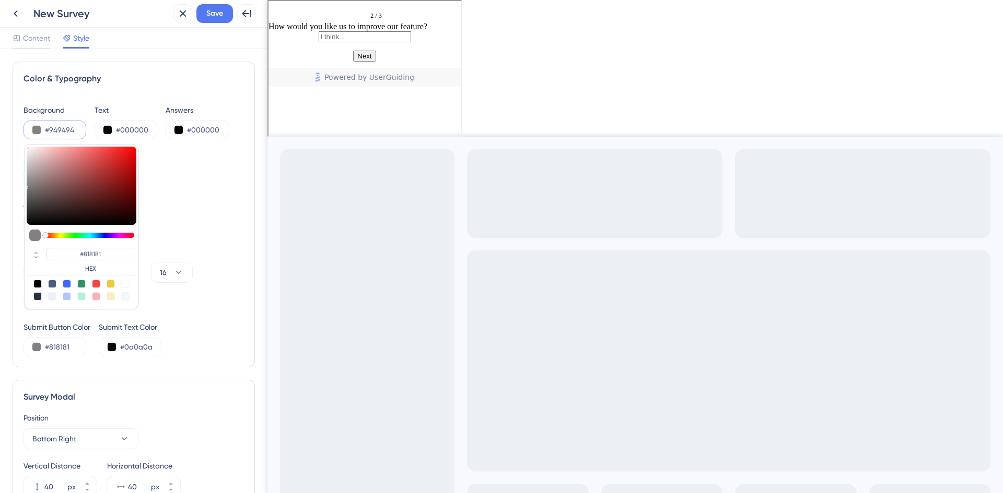
type input "#949494"
type input "#a8a8a8"
type input "#A8A8A8"
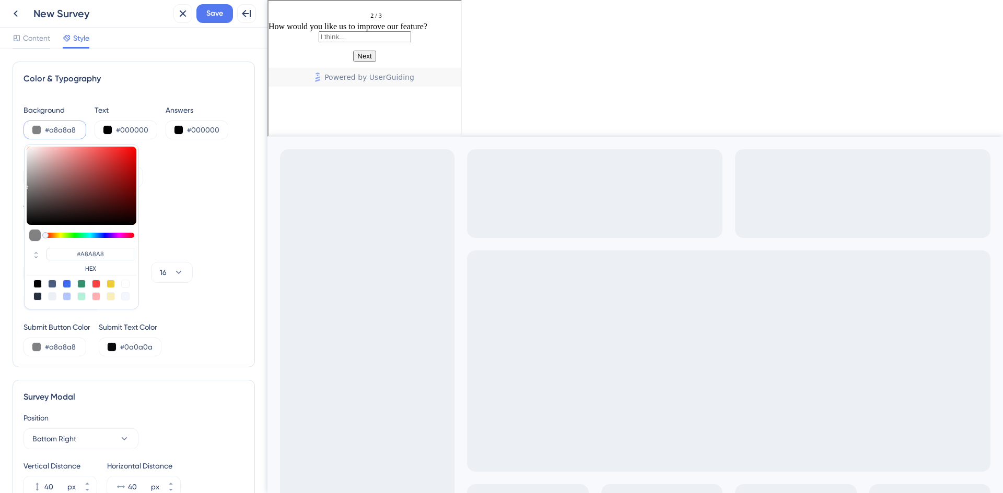
type input "#bbbbbb"
type input "#BBBBBB"
type input "#c5c5c5"
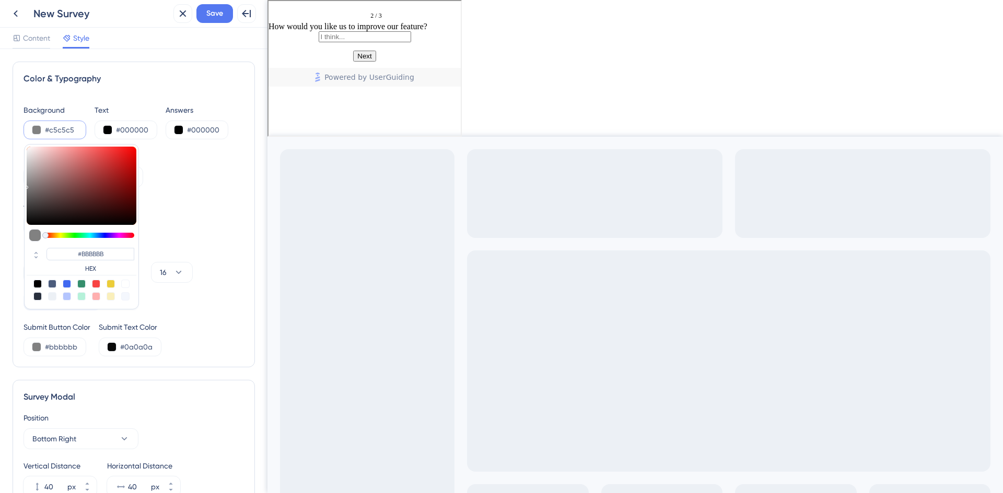
type input "#C5C5C5"
type input "#c7c7c7"
type input "#C7C7C7"
type input "#c9c9c9"
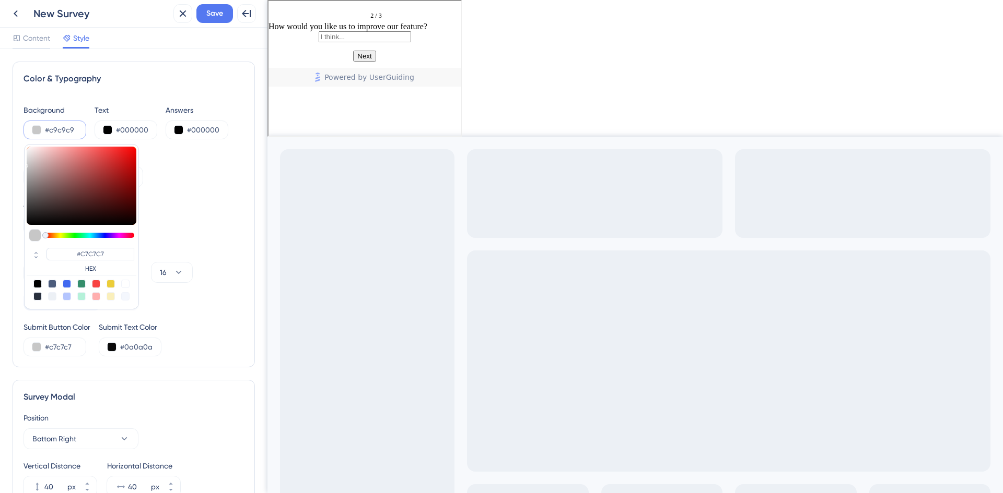
type input "#c9c9c9"
type input "#C9C9C9"
type input "#d8d8d8"
type input "#D8D8D8"
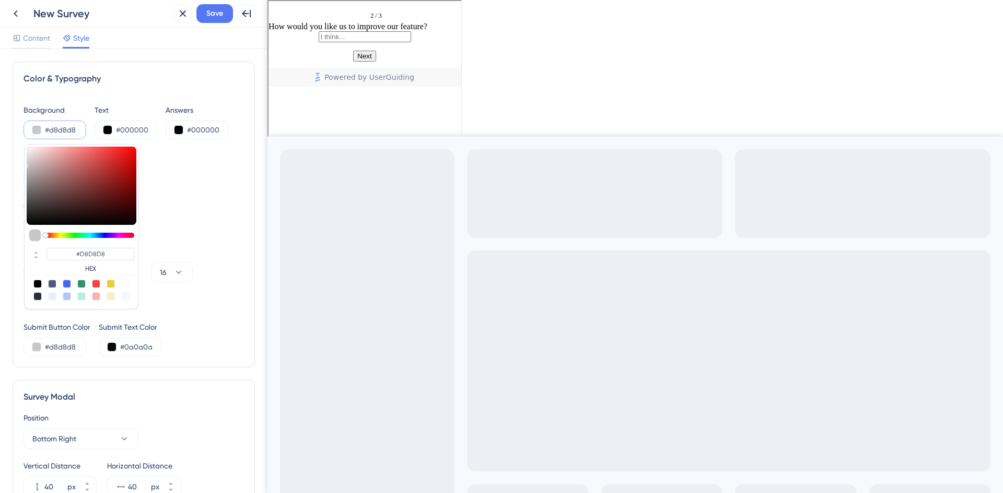
type input "#e6e6e6"
type input "#E6E6E6"
type input "#f1f1f1"
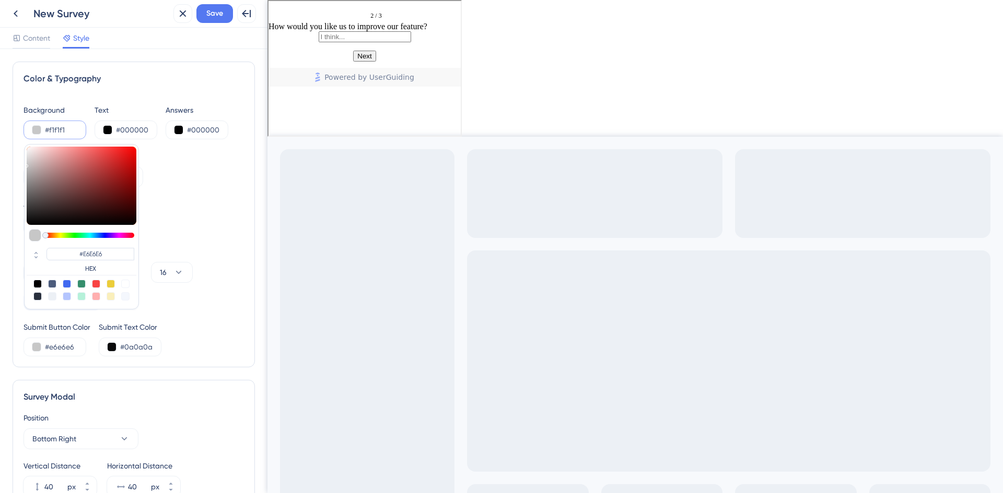
type input "#F1F1F1"
type input "#fcfcfc"
type input "#FCFCFC"
type input "#ffffff"
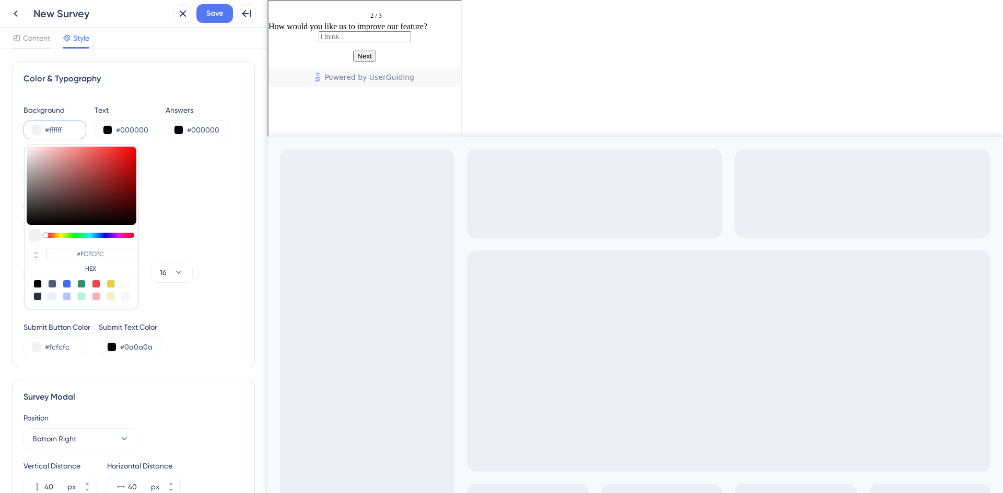
type input "#ffffff"
type input "#FFFFFF"
drag, startPoint x: 43, startPoint y: 165, endPoint x: 9, endPoint y: 135, distance: 45.9
click at [9, 135] on div "Color & Typography Background #ffffff #FFFFFF HEX Text #000000 Answers #000000 …" at bounding box center [133, 271] width 267 height 444
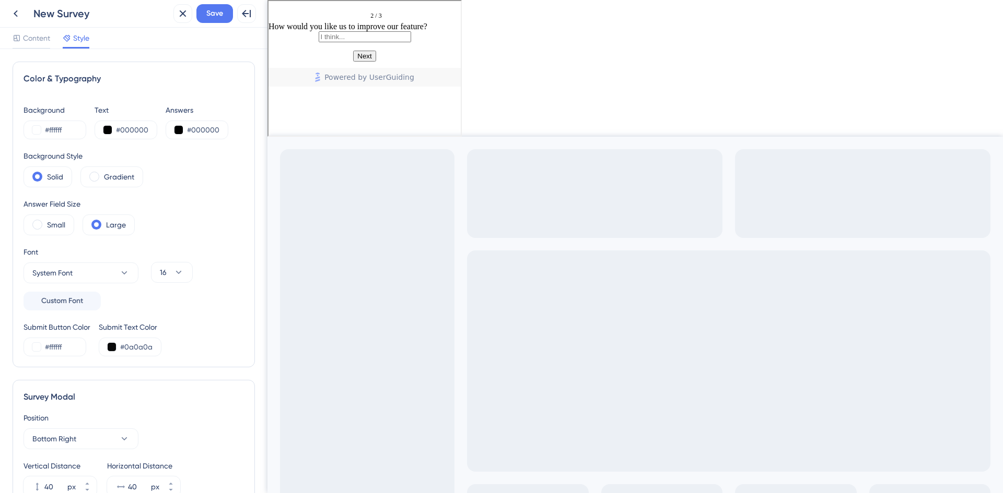
drag, startPoint x: 256, startPoint y: 192, endPoint x: 251, endPoint y: 191, distance: 5.2
click at [256, 192] on div "Color & Typography Background #ffffff Text #000000 Answers #000000 Background S…" at bounding box center [133, 271] width 267 height 444
click at [208, 193] on div "Background #ffffff Text #000000 Answers #000000 Background Style Solid Gradient…" at bounding box center [133, 230] width 220 height 253
click at [217, 13] on span "Save" at bounding box center [214, 13] width 17 height 13
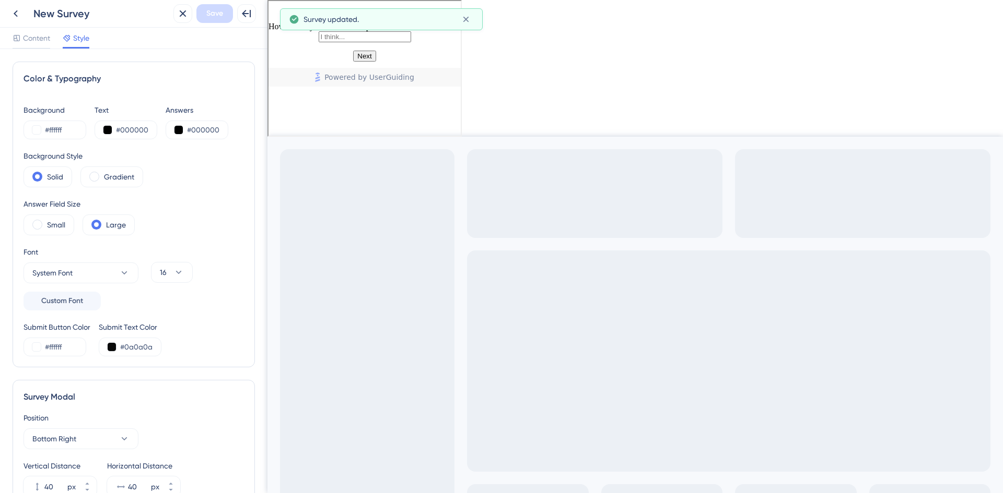
click at [321, 41] on input "text" at bounding box center [363, 35] width 92 height 11
click at [17, 10] on icon at bounding box center [15, 13] width 13 height 13
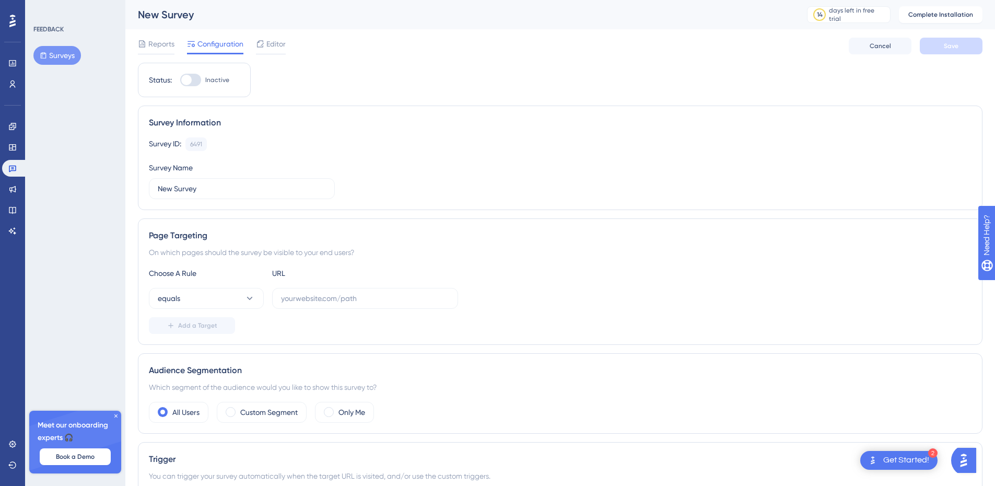
click at [183, 80] on div at bounding box center [186, 80] width 10 height 10
click at [180, 80] on input "Inactive" at bounding box center [180, 80] width 1 height 1
checkbox input "false"
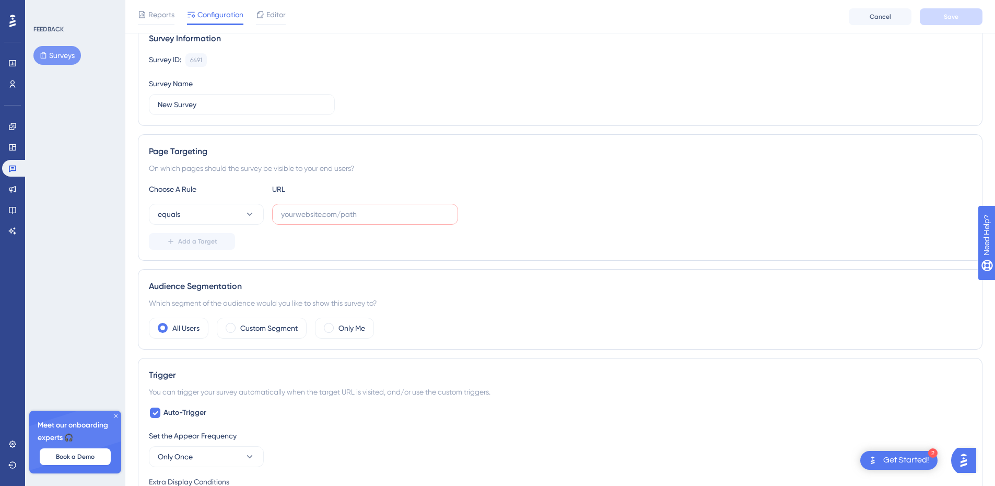
scroll to position [104, 0]
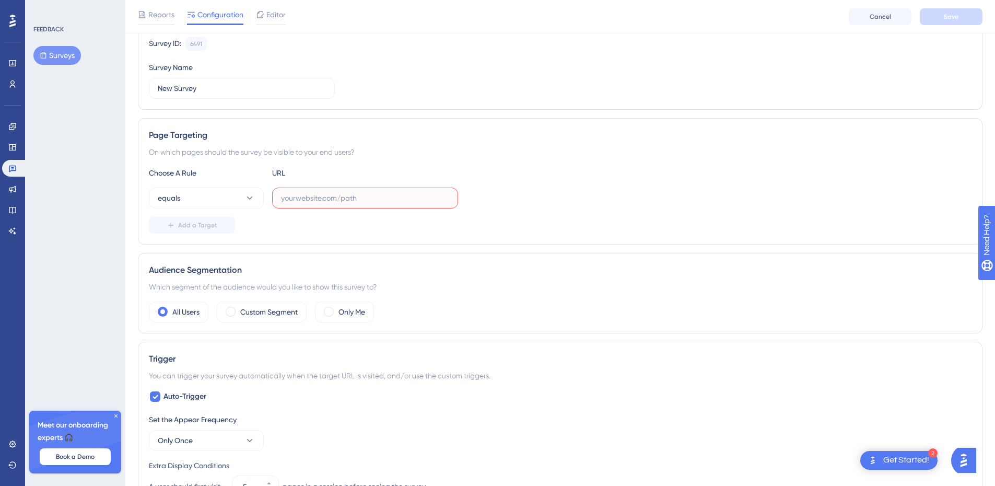
click at [311, 202] on input "text" at bounding box center [365, 197] width 168 height 11
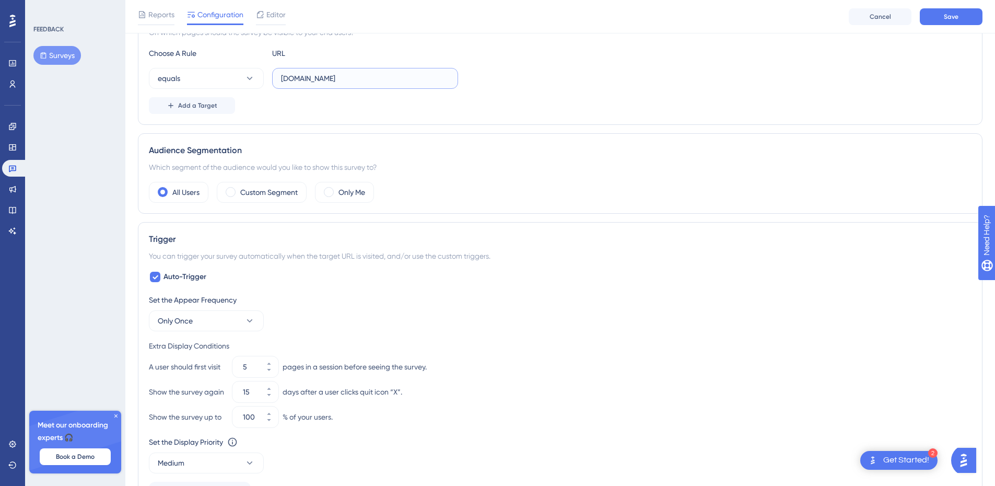
scroll to position [164, 0]
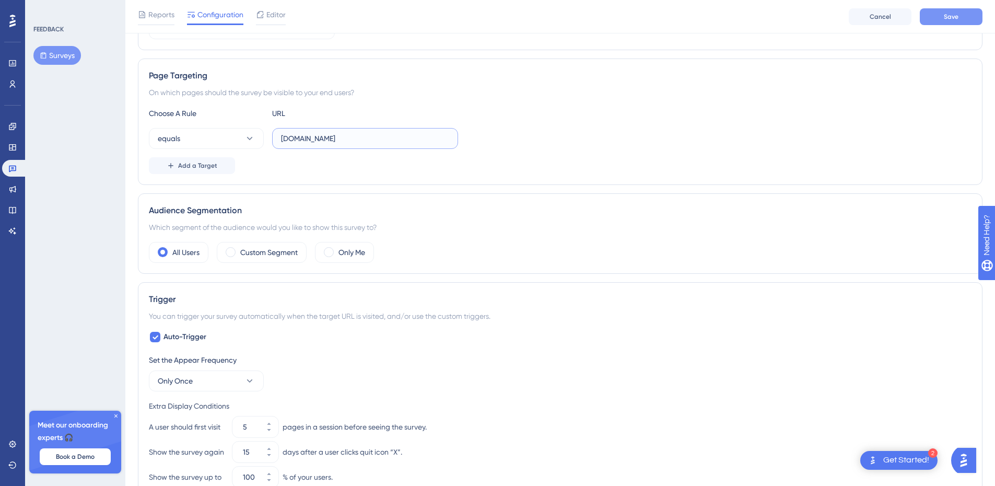
type input "[DOMAIN_NAME]"
click at [968, 15] on button "Save" at bounding box center [951, 16] width 63 height 17
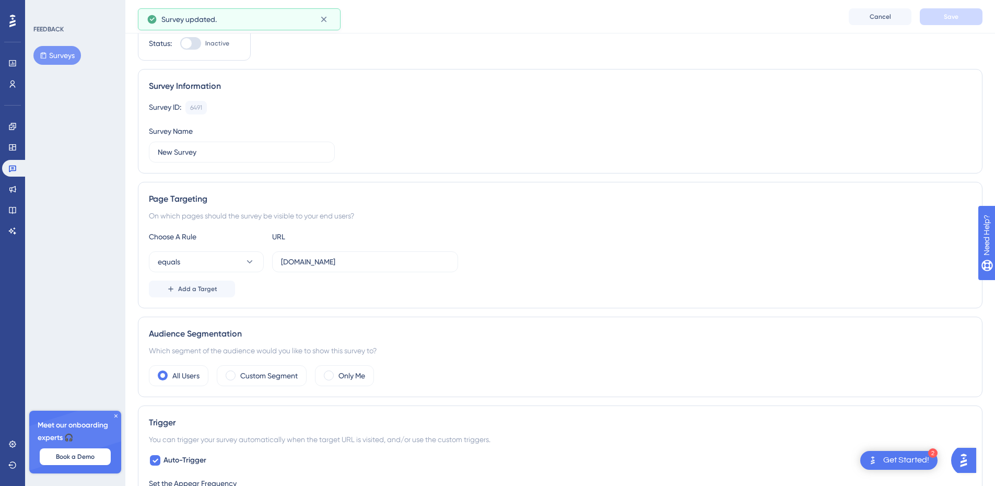
scroll to position [7, 0]
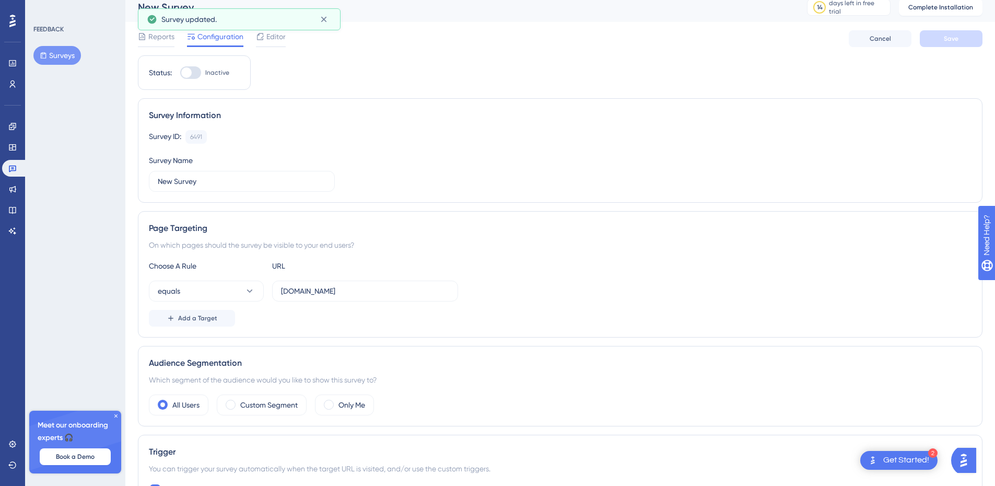
click at [185, 74] on div at bounding box center [186, 72] width 10 height 10
click at [180, 73] on input "Inactive" at bounding box center [180, 73] width 1 height 1
checkbox input "true"
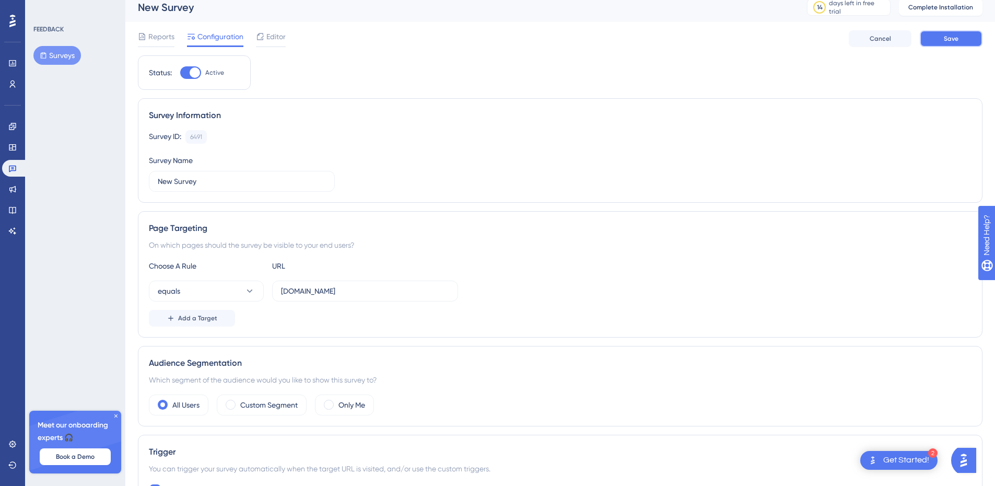
click at [946, 40] on span "Save" at bounding box center [951, 38] width 15 height 8
click at [163, 37] on span "Reports" at bounding box center [161, 36] width 26 height 13
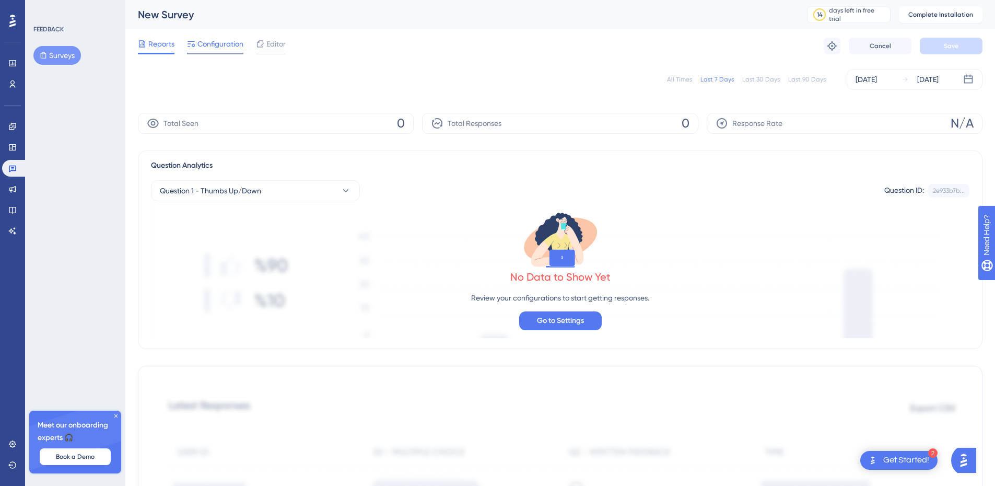
click at [211, 46] on span "Configuration" at bounding box center [220, 44] width 46 height 13
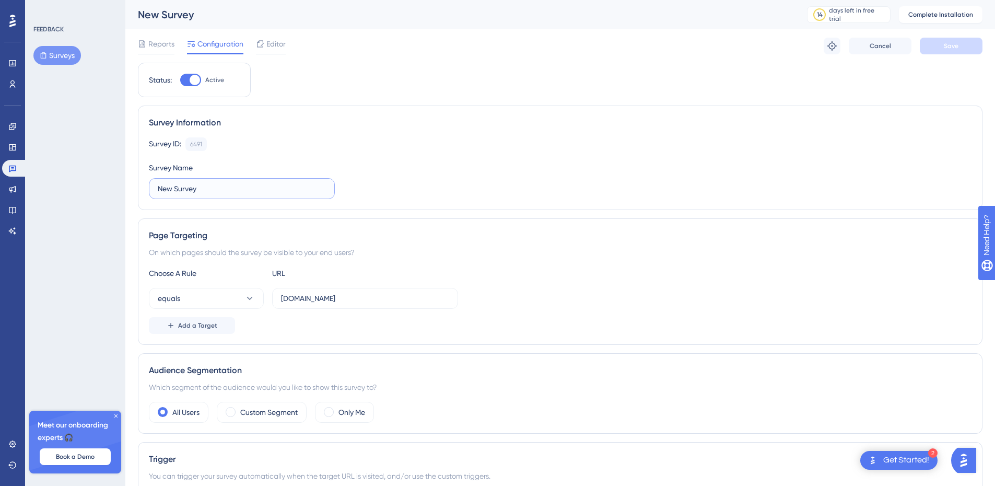
click at [200, 185] on input "New Survey" at bounding box center [242, 188] width 168 height 11
click at [15, 18] on icon at bounding box center [12, 21] width 6 height 14
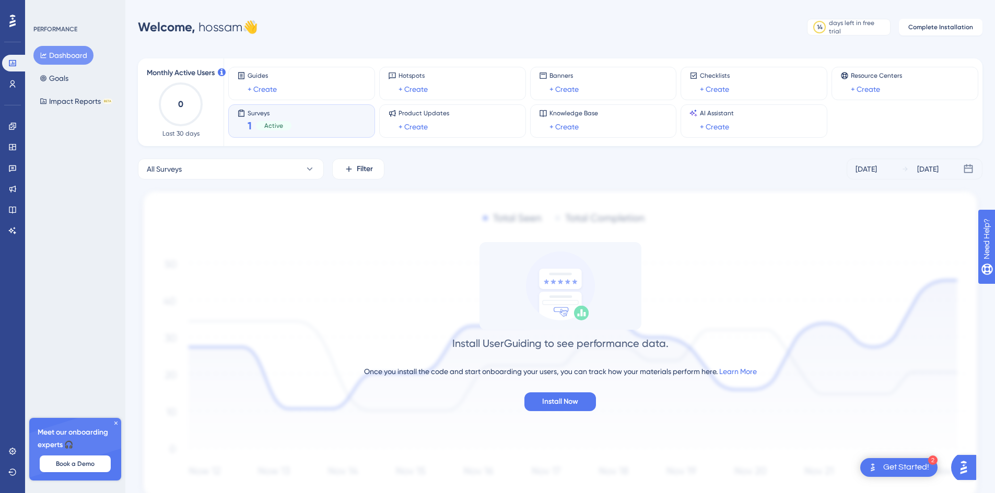
click at [266, 128] on span "Active" at bounding box center [273, 126] width 19 height 8
click at [248, 125] on span "1" at bounding box center [250, 126] width 4 height 15
click at [254, 112] on span "Surveys" at bounding box center [270, 112] width 44 height 7
click at [239, 112] on icon at bounding box center [241, 113] width 8 height 8
drag, startPoint x: 268, startPoint y: 124, endPoint x: 278, endPoint y: 124, distance: 10.4
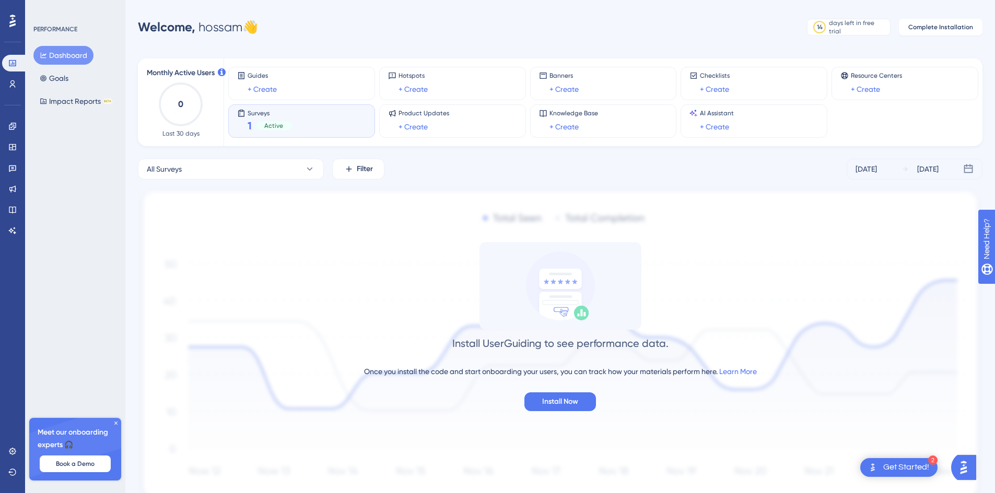
click at [268, 124] on span "Active" at bounding box center [273, 126] width 19 height 8
click at [297, 123] on div "Surveys 1 Active" at bounding box center [301, 121] width 129 height 24
click at [298, 120] on div "Surveys 1 Active" at bounding box center [301, 121] width 129 height 24
click at [293, 119] on div "Surveys 1 Active" at bounding box center [301, 121] width 129 height 24
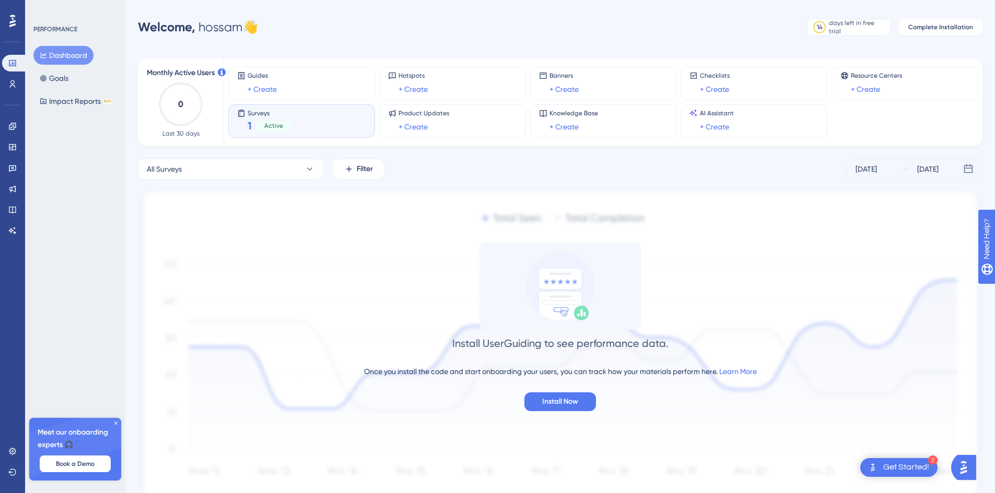
click at [275, 116] on span "Surveys" at bounding box center [270, 112] width 44 height 7
click at [256, 113] on span "Surveys" at bounding box center [270, 112] width 44 height 7
click at [244, 122] on div "Surveys 1 Active" at bounding box center [301, 121] width 129 height 24
click at [236, 112] on div "Surveys 1 Active" at bounding box center [301, 120] width 147 height 33
click at [255, 111] on span "Surveys" at bounding box center [270, 112] width 44 height 7
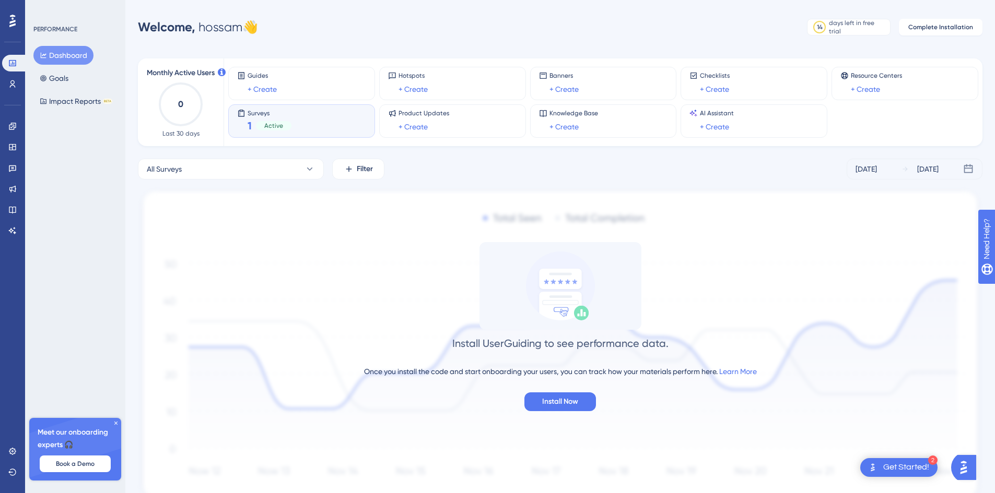
click at [302, 113] on div "Surveys 1 Active" at bounding box center [301, 121] width 129 height 24
click at [13, 167] on icon at bounding box center [12, 169] width 7 height 7
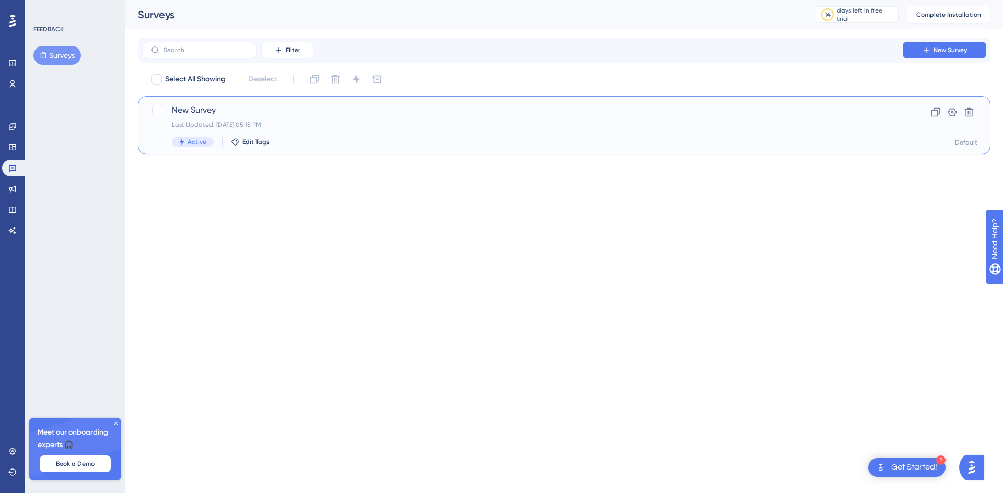
click at [231, 120] on div "New Survey Last Updated: [DATE] 05:15 PM Active Edit Tags" at bounding box center [522, 125] width 701 height 43
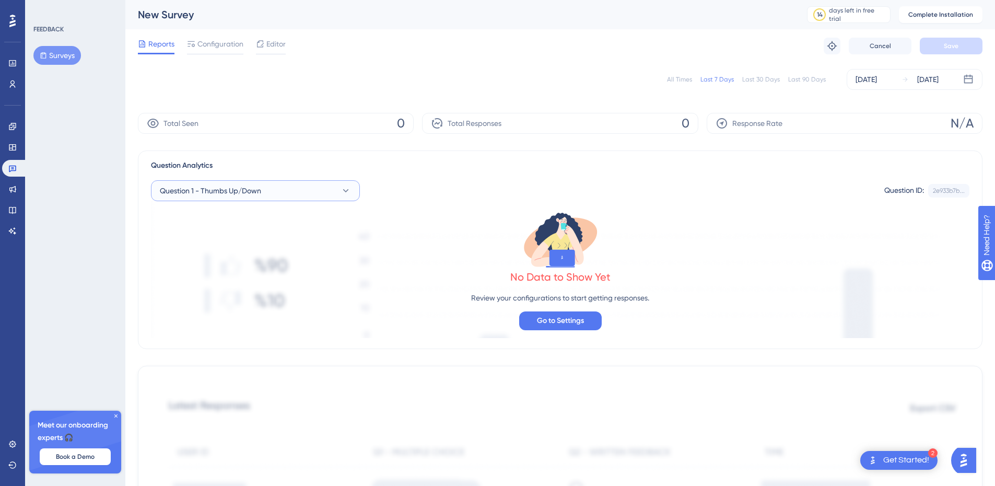
click at [344, 196] on button "Question 1 - Thumbs Up/Down" at bounding box center [255, 190] width 209 height 21
click at [344, 192] on icon at bounding box center [346, 190] width 6 height 3
